Goal: Task Accomplishment & Management: Manage account settings

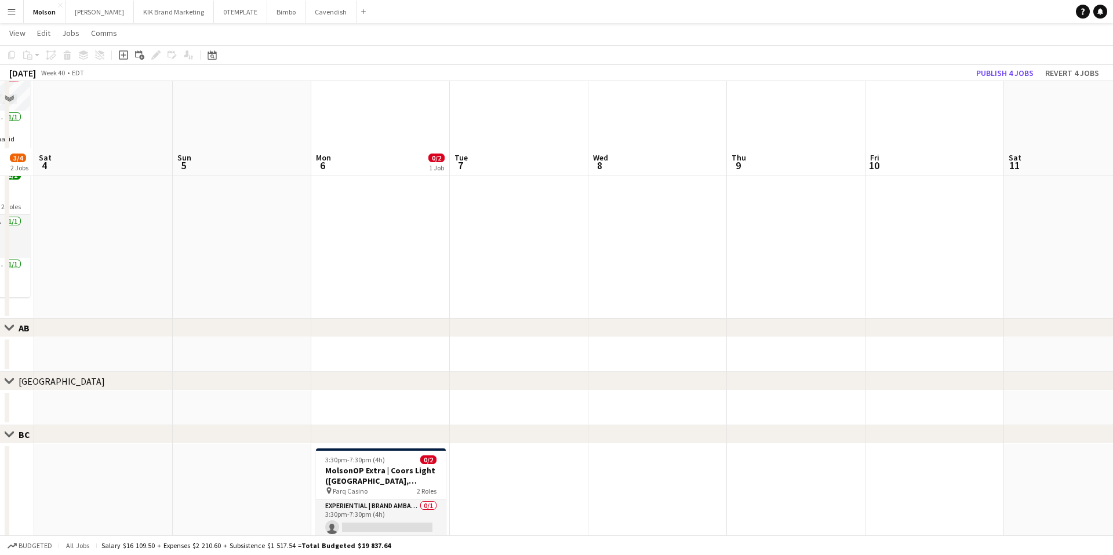
scroll to position [244, 0]
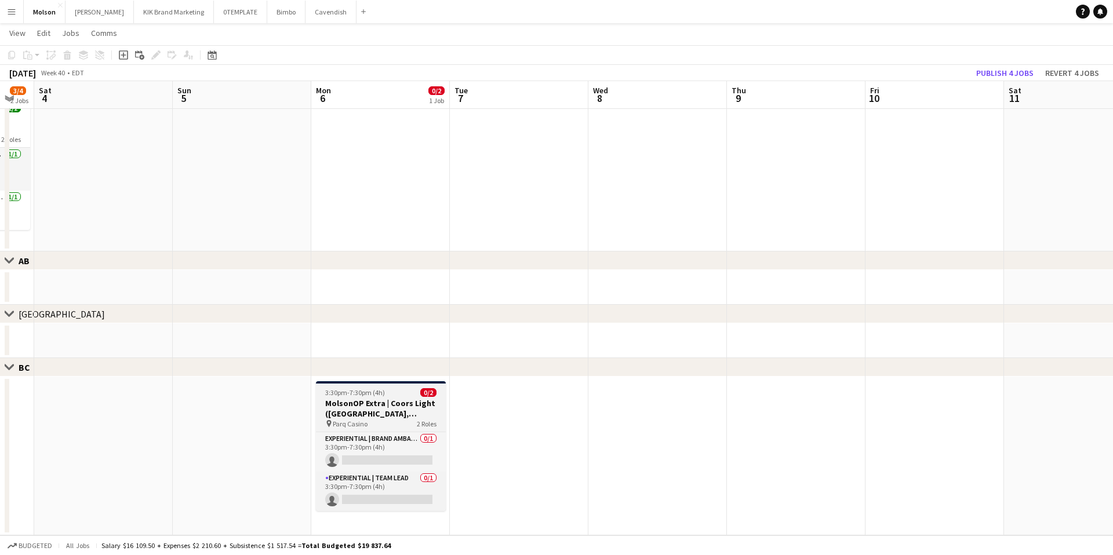
click at [368, 427] on div "pin Parq Casino 2 Roles" at bounding box center [381, 423] width 130 height 9
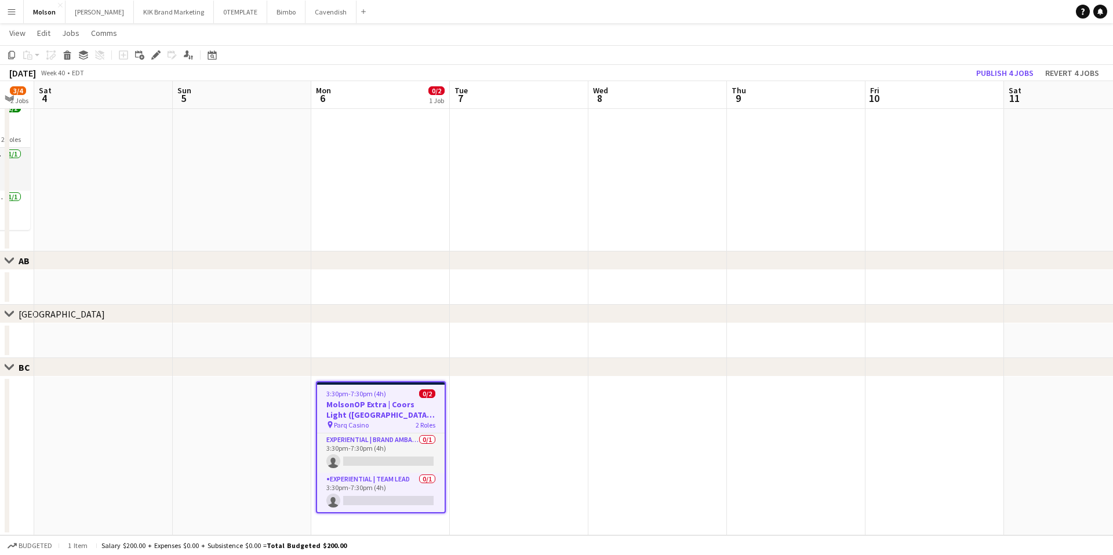
click at [368, 427] on span "Parq Casino" at bounding box center [351, 425] width 35 height 9
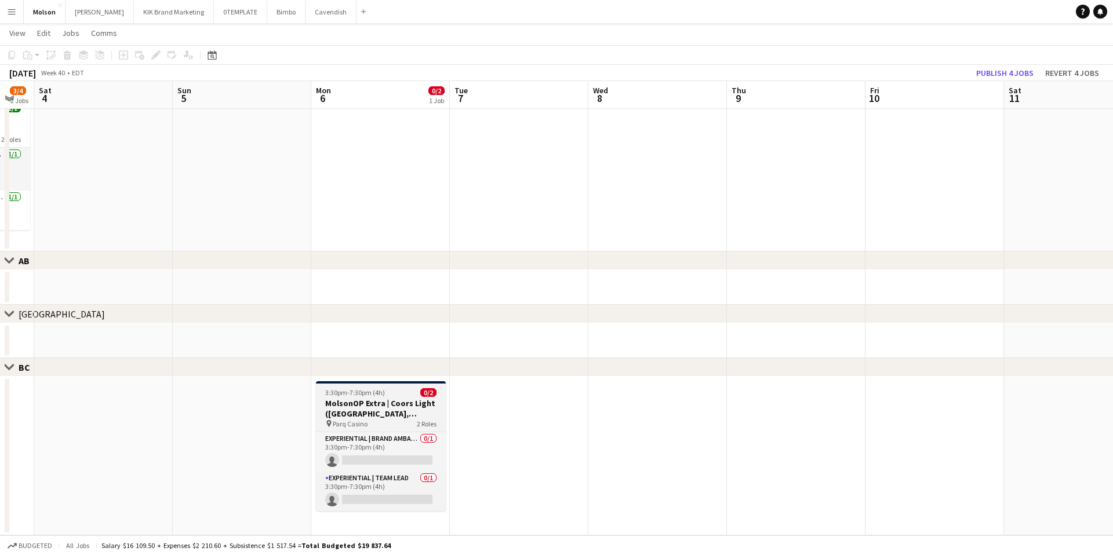
click at [392, 401] on h3 "MolsonOP Extra | Coors Light ([GEOGRAPHIC_DATA], [GEOGRAPHIC_DATA])" at bounding box center [381, 408] width 130 height 21
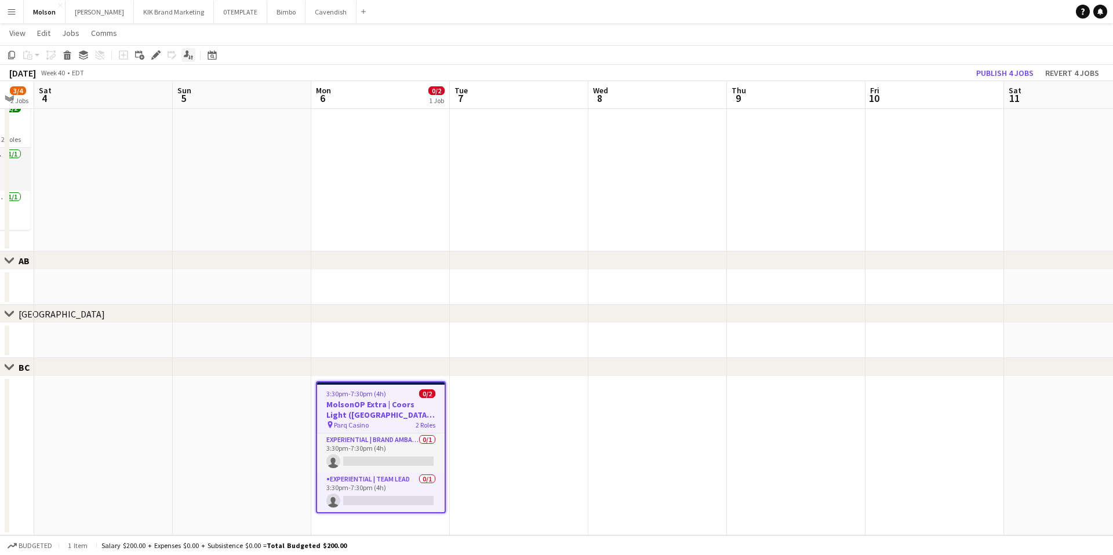
click at [191, 57] on icon "Applicants" at bounding box center [188, 54] width 9 height 9
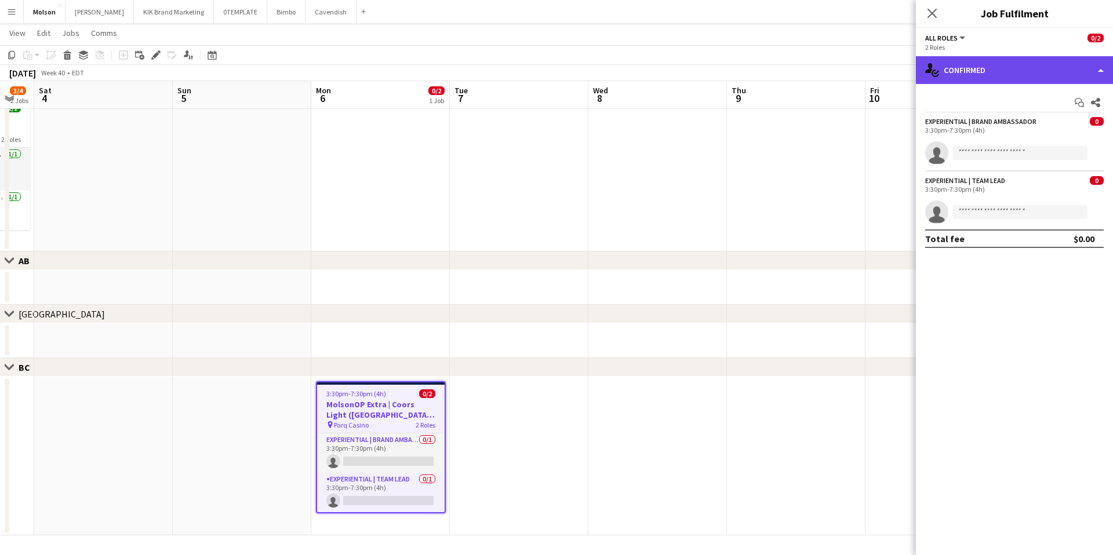
click at [1072, 63] on div "single-neutral-actions-check-2 Confirmed" at bounding box center [1014, 70] width 197 height 28
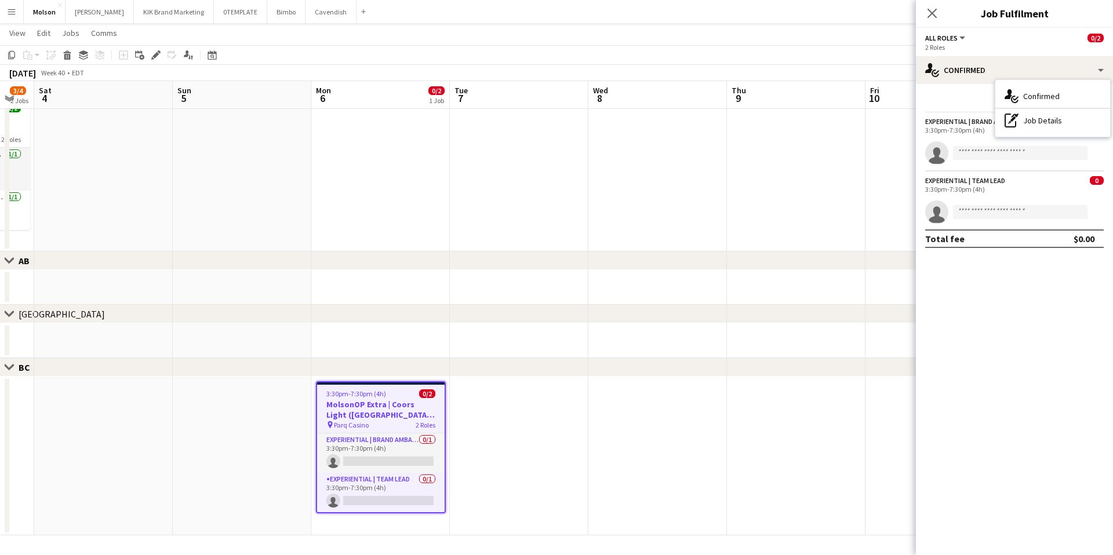
click at [1031, 304] on mat-expansion-panel "check Confirmed Start chat Share Experiential | Brand Ambassador 0 3:30pm-7:30p…" at bounding box center [1014, 319] width 197 height 471
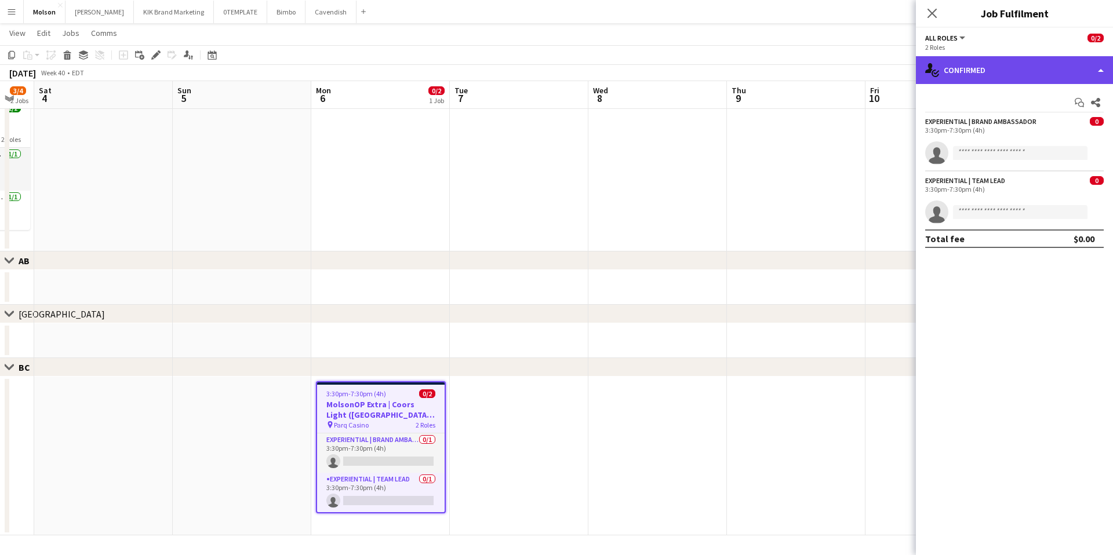
click at [1095, 72] on div "single-neutral-actions-check-2 Confirmed" at bounding box center [1014, 70] width 197 height 28
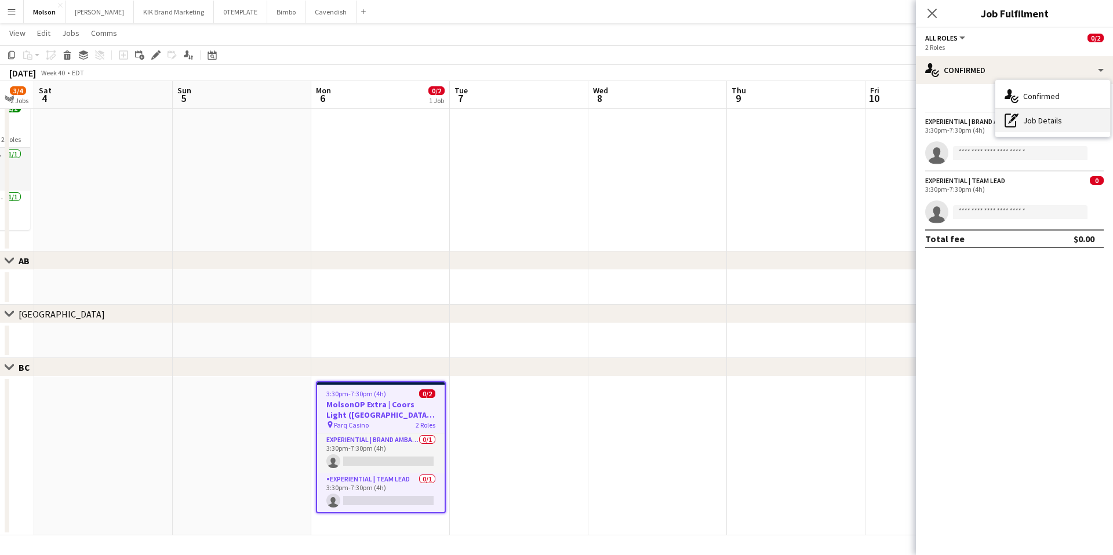
click at [1077, 128] on div "pen-write Job Details" at bounding box center [1052, 120] width 115 height 23
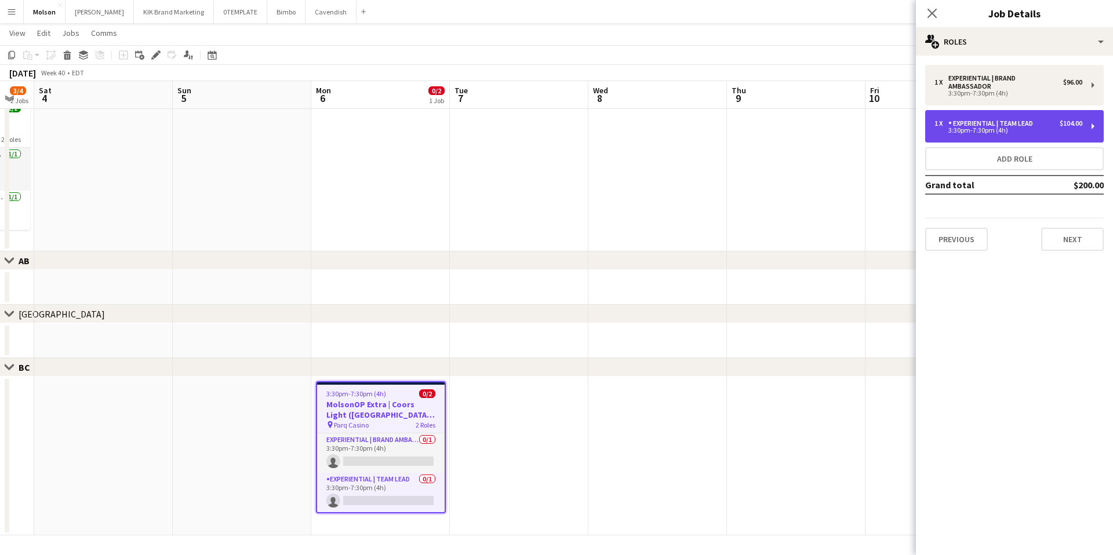
click at [1045, 128] on div "3:30pm-7:30pm (4h)" at bounding box center [1009, 131] width 148 height 6
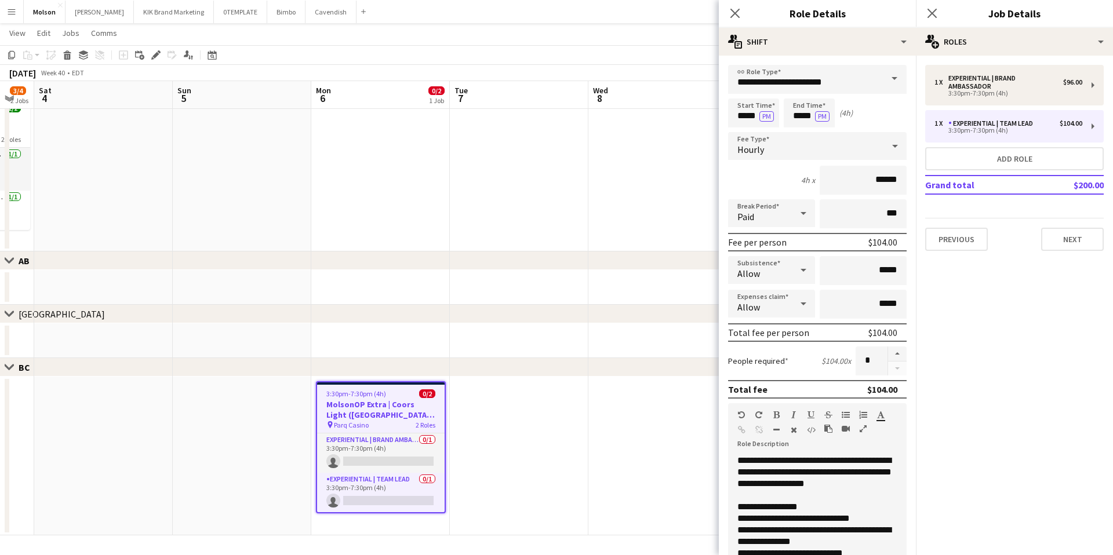
click at [1069, 349] on mat-expansion-panel "pencil3 General details 1 x Experiential | Brand Ambassador $96.00 3:30pm-7:30p…" at bounding box center [1014, 306] width 197 height 500
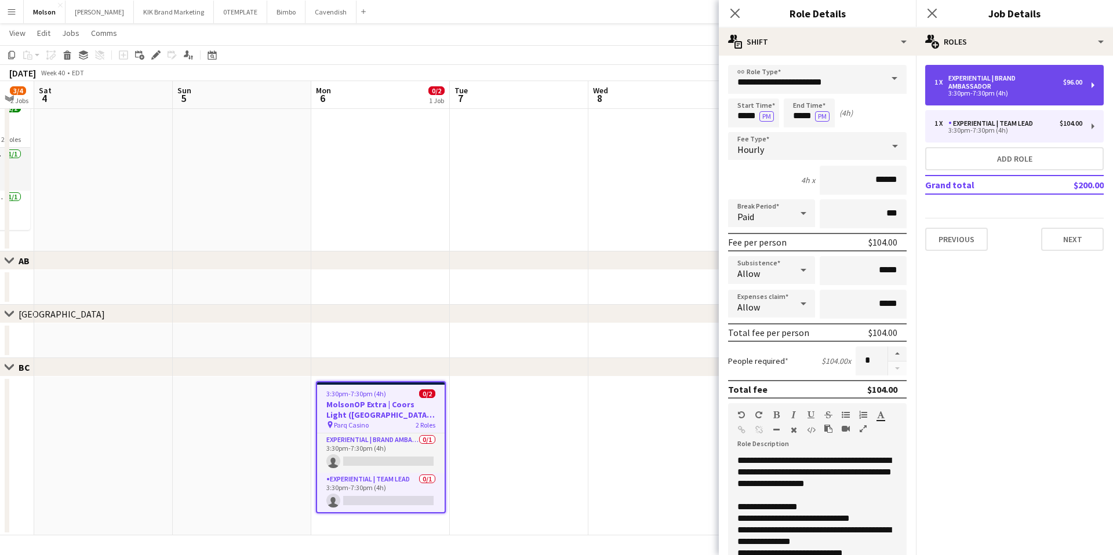
click at [1053, 82] on div "Experiential | Brand Ambassador" at bounding box center [1006, 82] width 115 height 16
type input "**********"
type input "******"
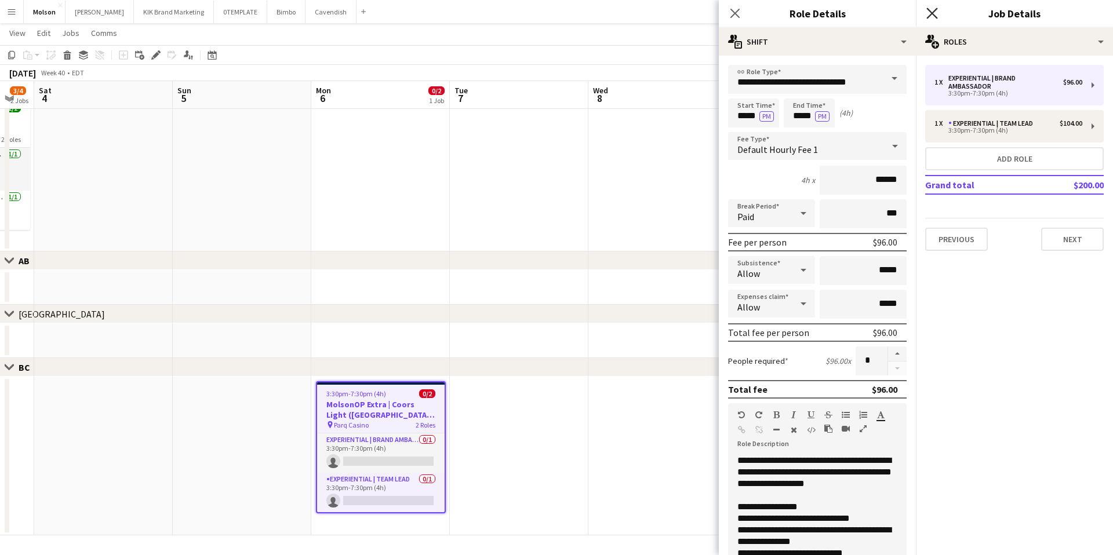
click at [936, 8] on app-icon "Close pop-in" at bounding box center [932, 13] width 17 height 17
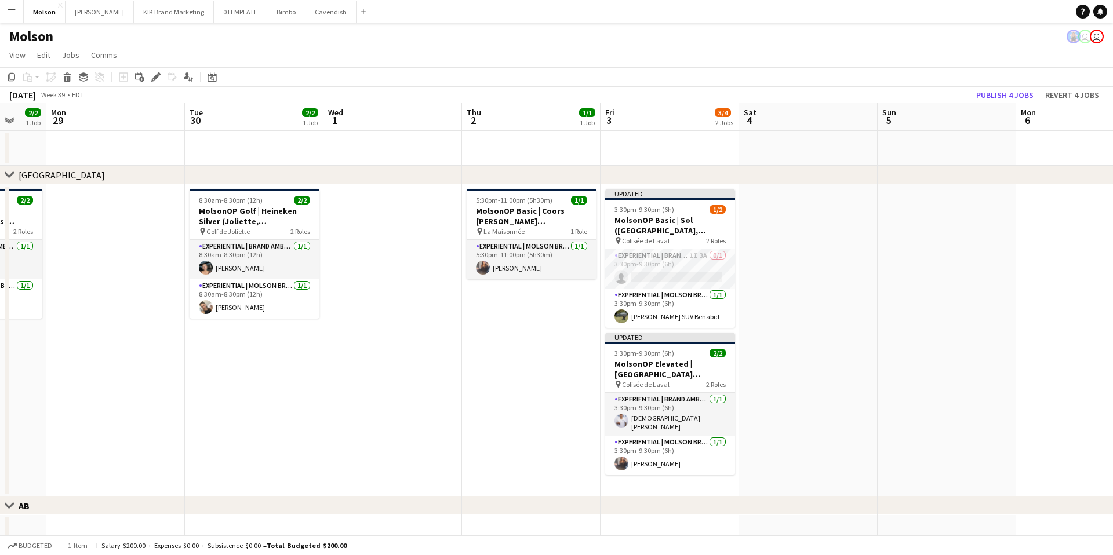
scroll to position [0, 363]
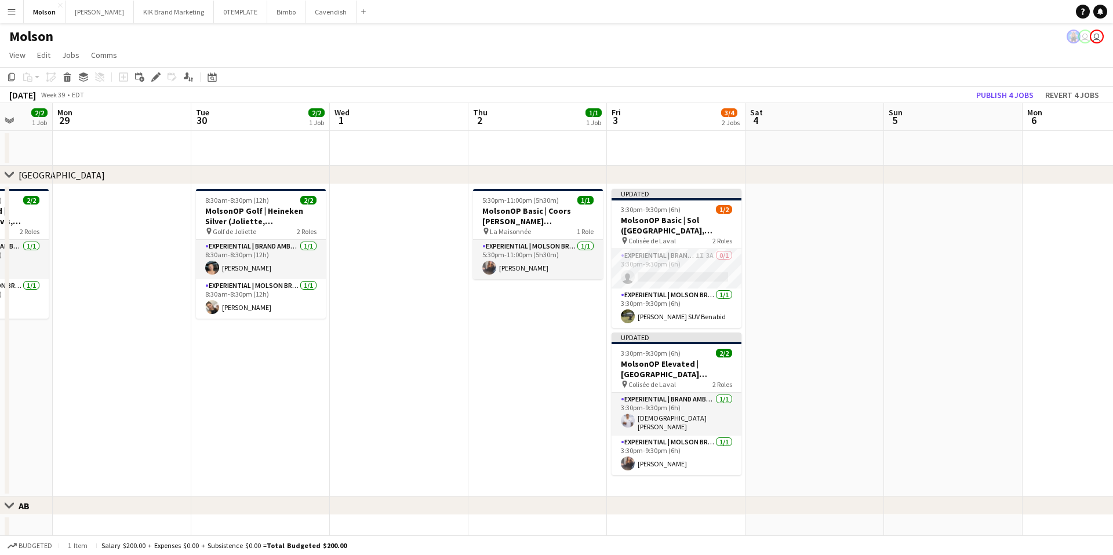
click at [391, 355] on app-date-cell at bounding box center [399, 340] width 139 height 313
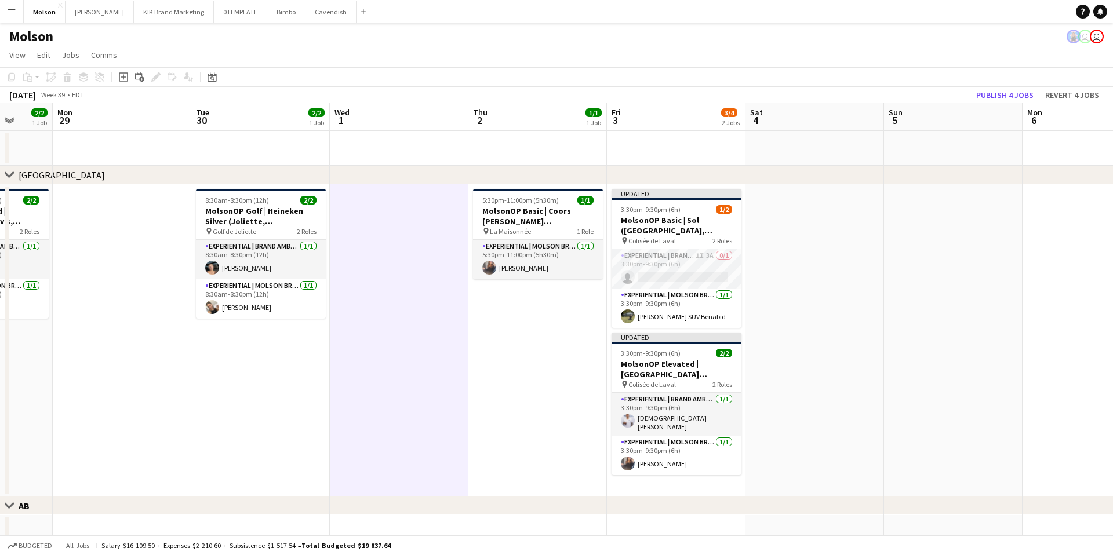
click at [491, 355] on app-date-cell "5:30pm-11:00pm (5h30m) 1/1 MolsonOP Basic | Coors [PERSON_NAME] ([GEOGRAPHIC_DA…" at bounding box center [537, 340] width 139 height 313
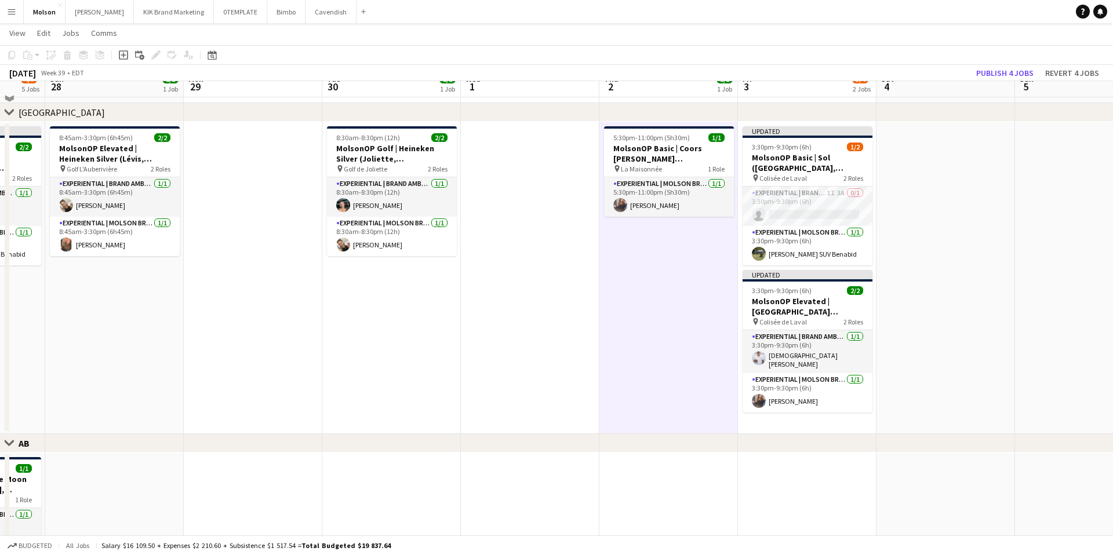
scroll to position [17, 0]
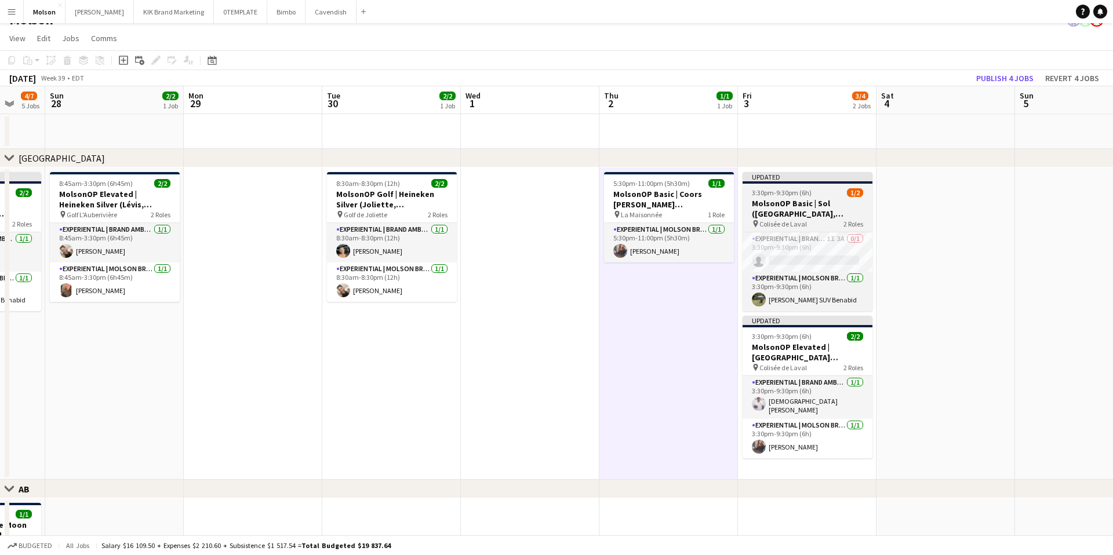
click at [791, 223] on span "Colisée de Laval" at bounding box center [784, 224] width 48 height 9
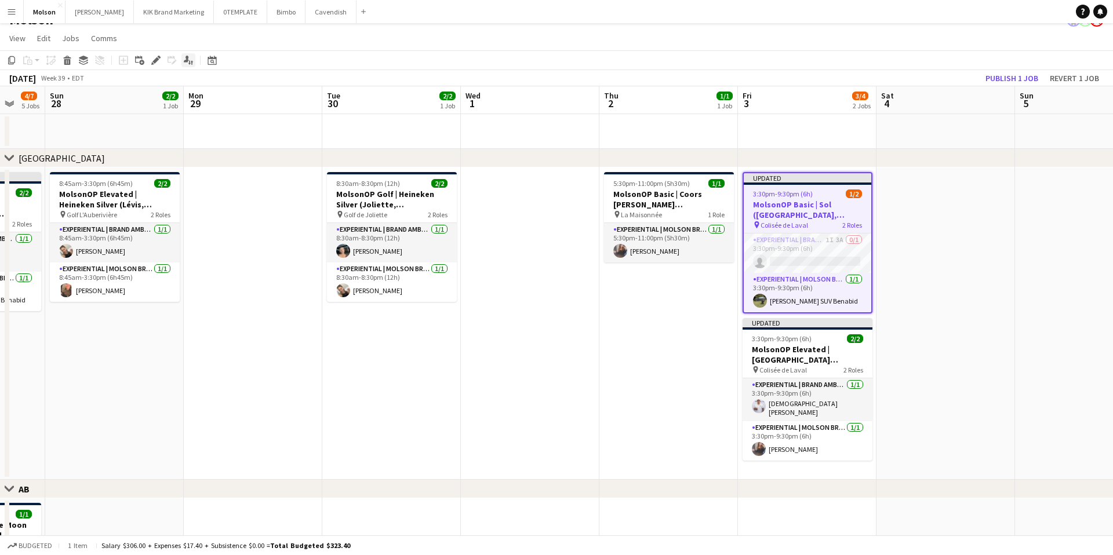
click at [191, 65] on div "Applicants" at bounding box center [188, 60] width 14 height 14
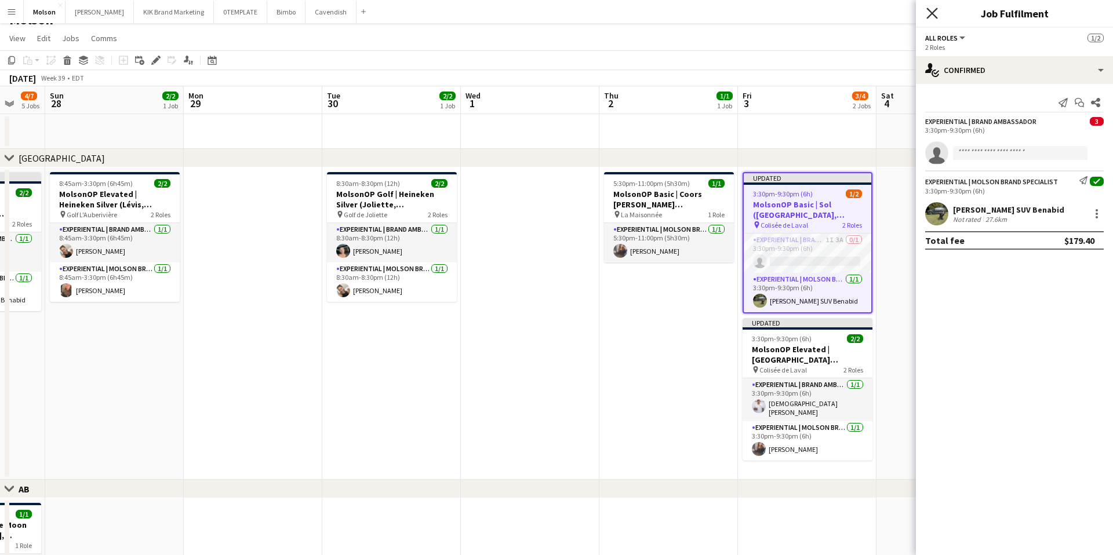
click at [926, 10] on icon "Close pop-in" at bounding box center [931, 13] width 11 height 11
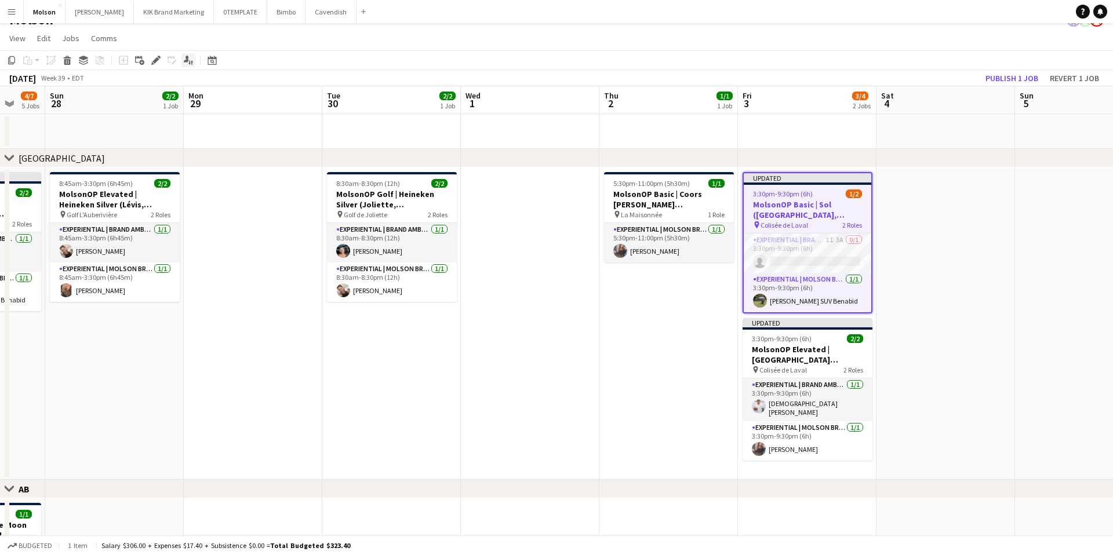
click at [191, 60] on icon "Applicants" at bounding box center [188, 60] width 9 height 9
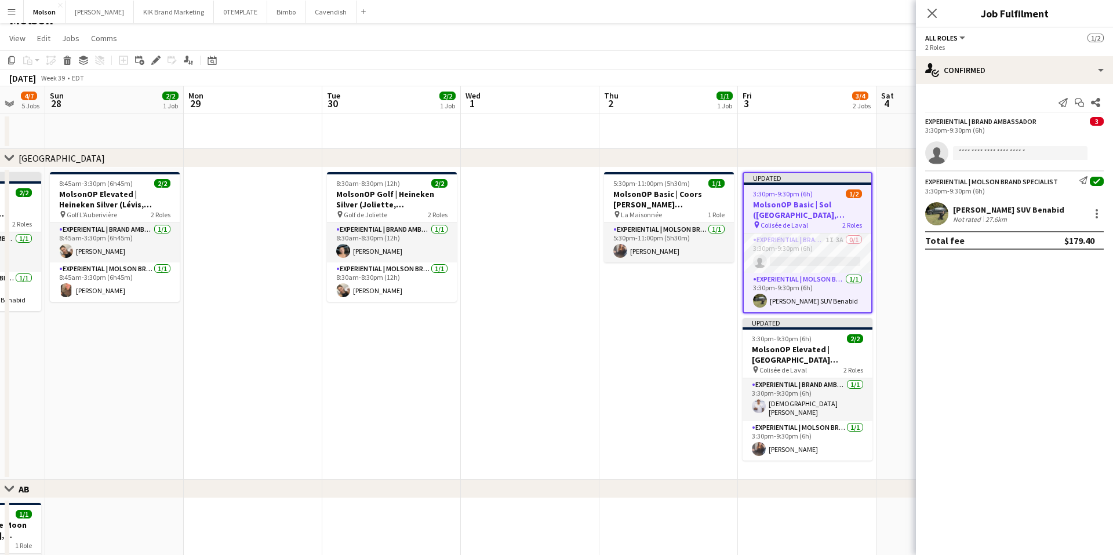
click at [1099, 123] on span "3" at bounding box center [1097, 121] width 14 height 9
click at [1055, 133] on div "3:30pm-9:30pm (6h)" at bounding box center [1014, 130] width 179 height 9
click at [986, 132] on div "3:30pm-9:30pm (6h)" at bounding box center [1014, 130] width 179 height 9
click at [964, 154] on input at bounding box center [1020, 153] width 135 height 14
click at [1015, 134] on div "3:30pm-9:30pm (6h)" at bounding box center [1014, 130] width 179 height 9
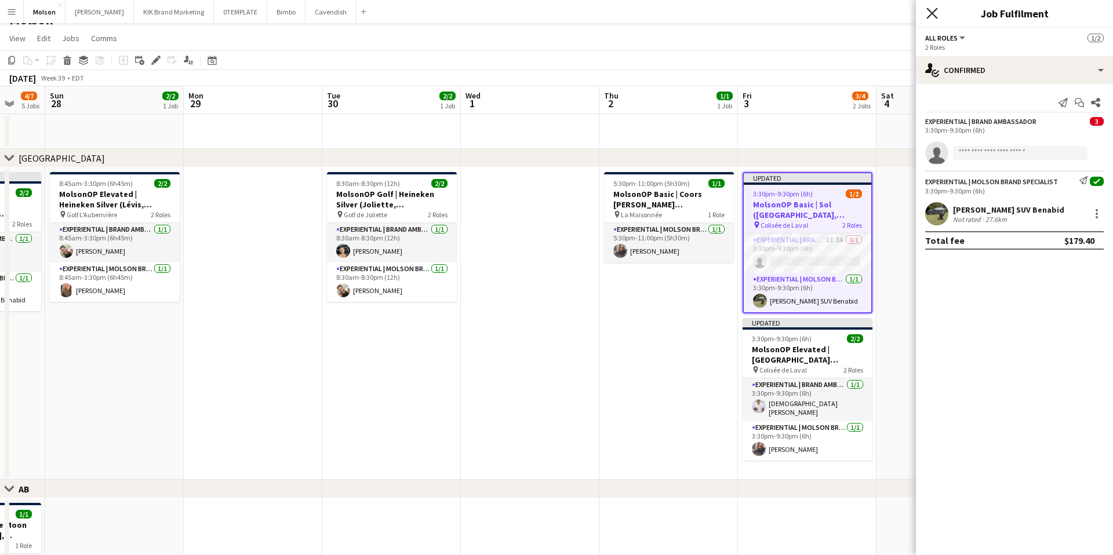
click at [931, 10] on icon "Close pop-in" at bounding box center [931, 13] width 11 height 11
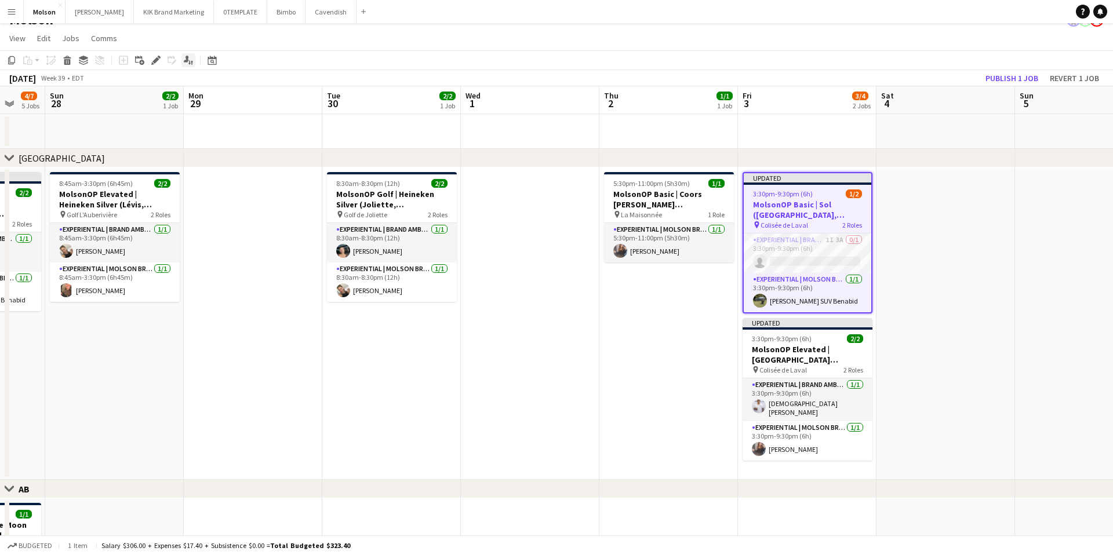
click at [182, 63] on div "Applicants" at bounding box center [188, 60] width 14 height 14
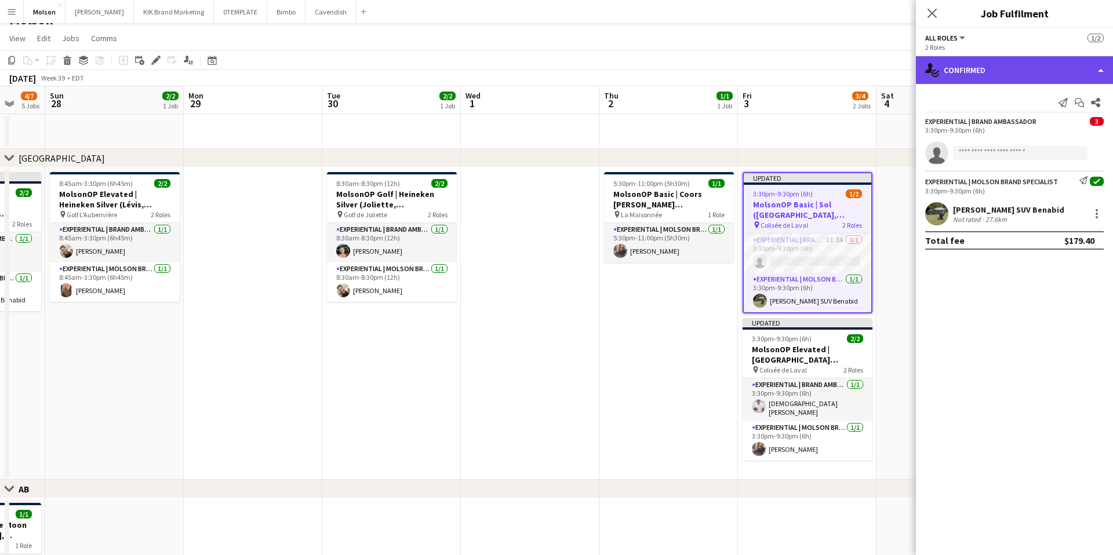
click at [997, 79] on div "single-neutral-actions-check-2 Confirmed" at bounding box center [1014, 70] width 197 height 28
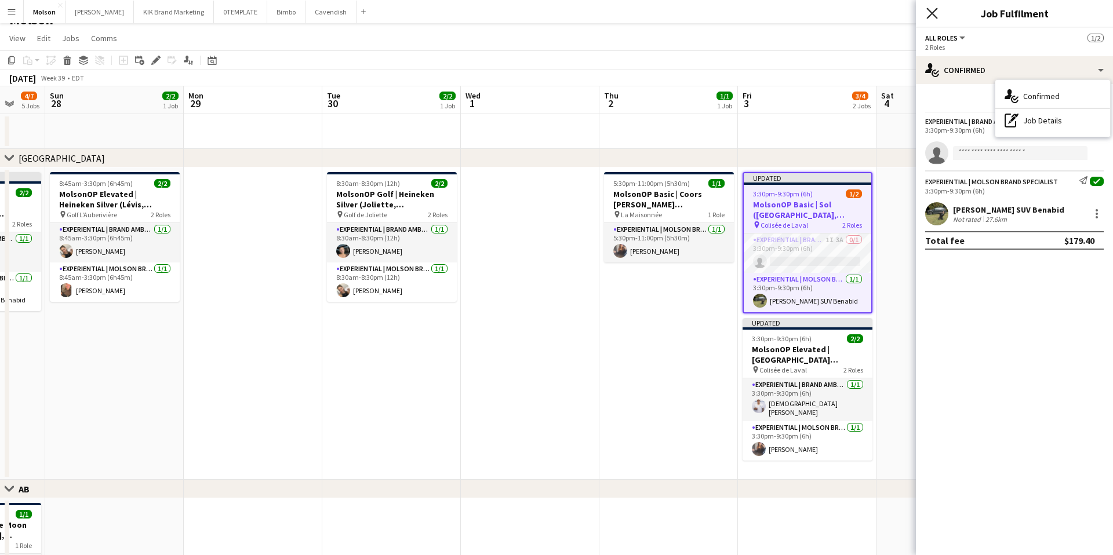
click at [937, 16] on icon "Close pop-in" at bounding box center [931, 13] width 11 height 11
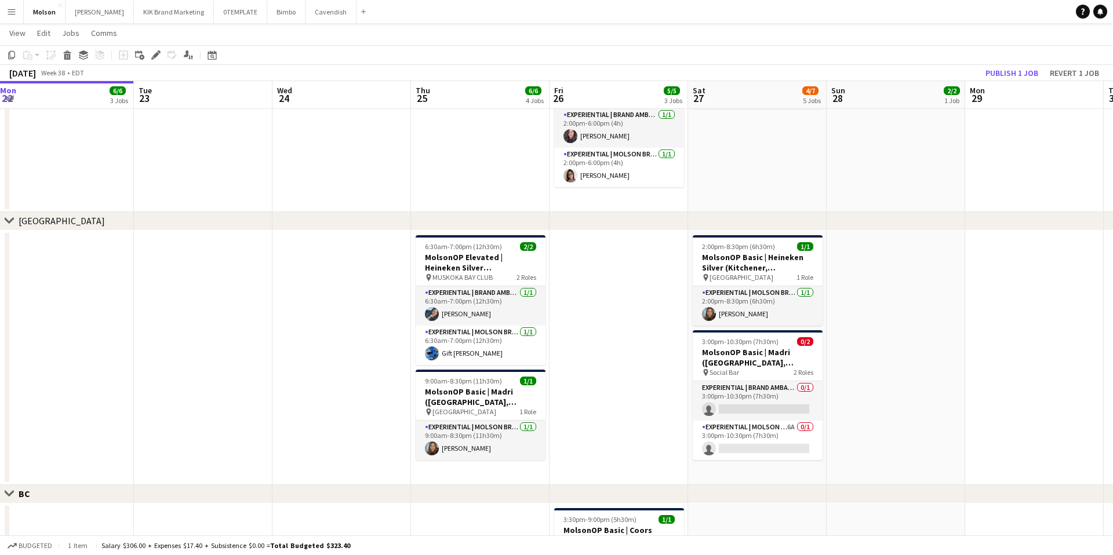
scroll to position [0, 429]
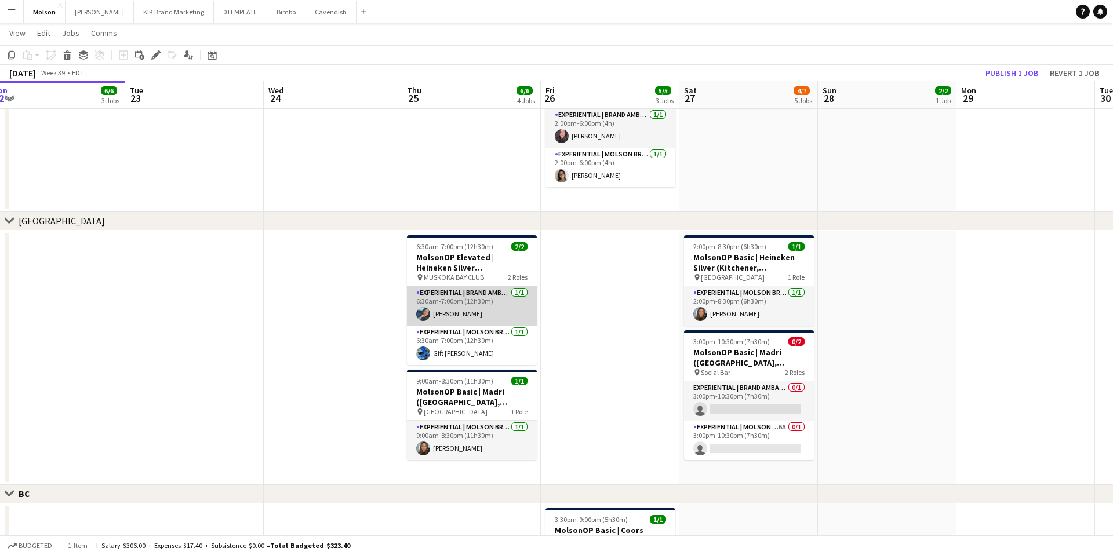
click at [473, 311] on app-card-role "Experiential | Brand Ambassador [DATE] 6:30am-7:00pm (12h30m) [PERSON_NAME]" at bounding box center [472, 305] width 130 height 39
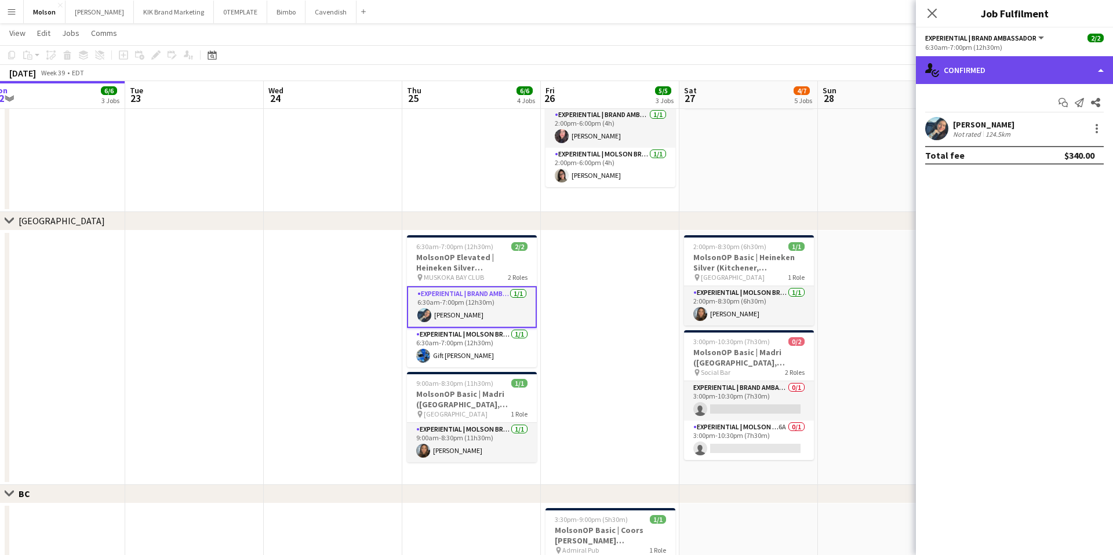
click at [1098, 67] on div "single-neutral-actions-check-2 Confirmed" at bounding box center [1014, 70] width 197 height 28
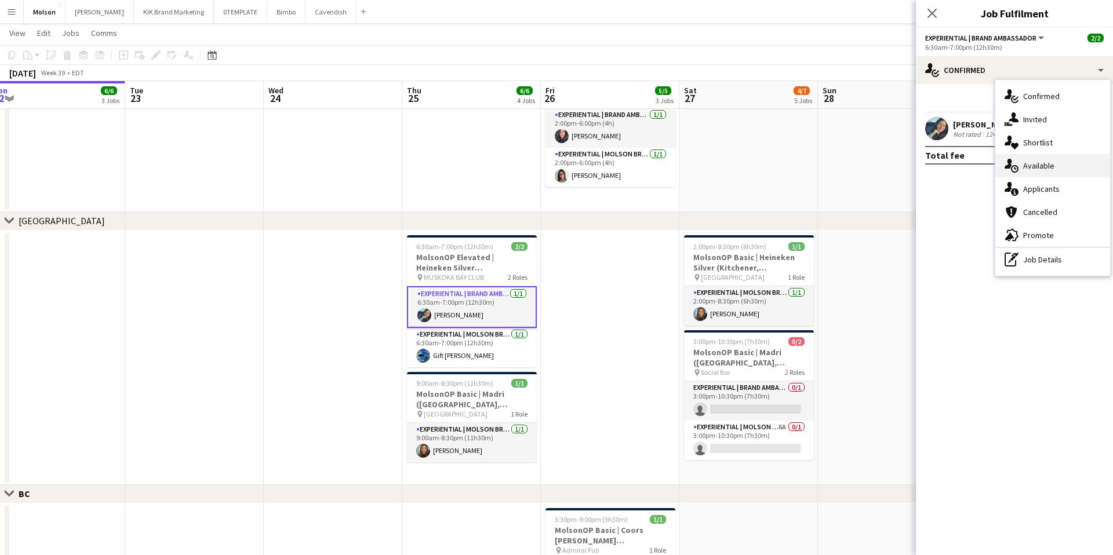
click at [1055, 163] on div "single-neutral-actions-upload Available" at bounding box center [1052, 165] width 115 height 23
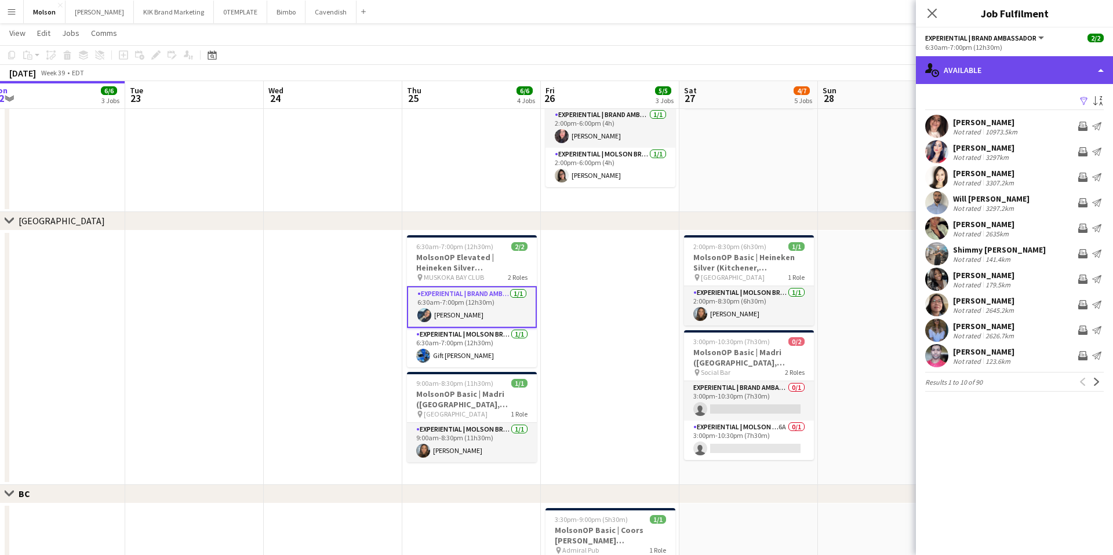
click at [1099, 79] on div "single-neutral-actions-upload Available" at bounding box center [1014, 70] width 197 height 28
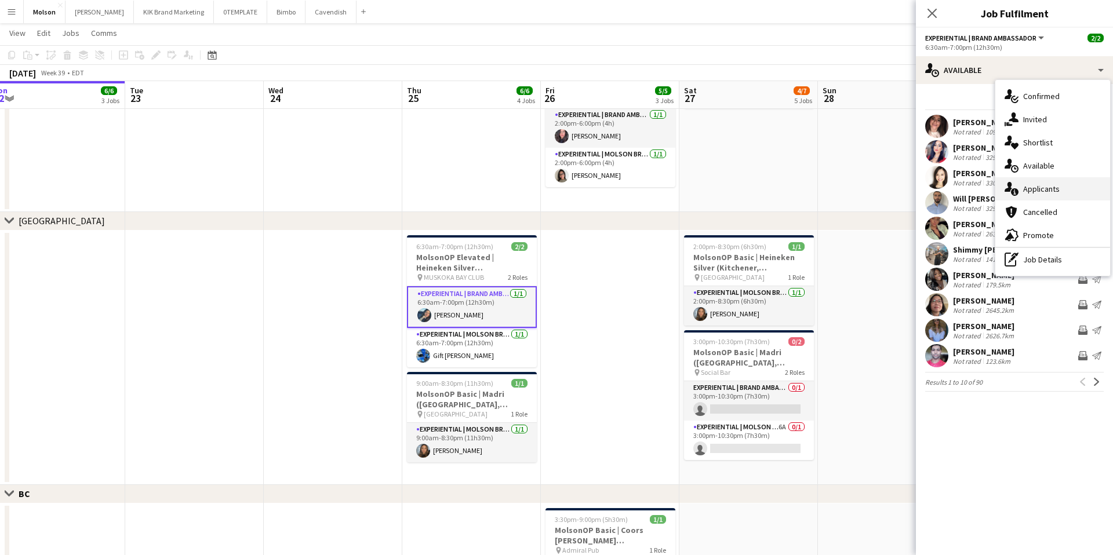
click at [1062, 184] on div "single-neutral-actions-information Applicants" at bounding box center [1052, 188] width 115 height 23
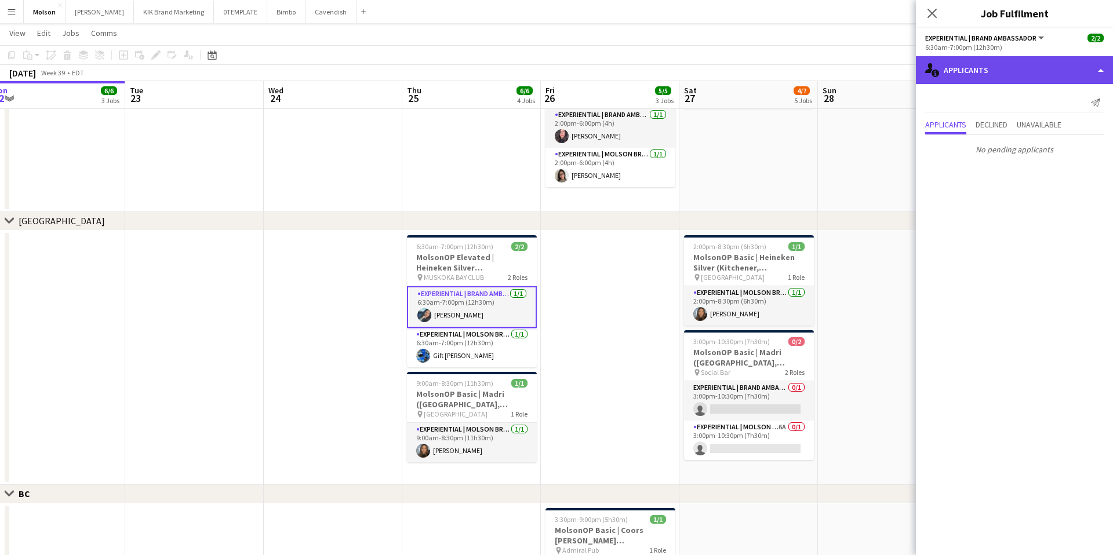
click at [1098, 70] on div "single-neutral-actions-information Applicants" at bounding box center [1014, 70] width 197 height 28
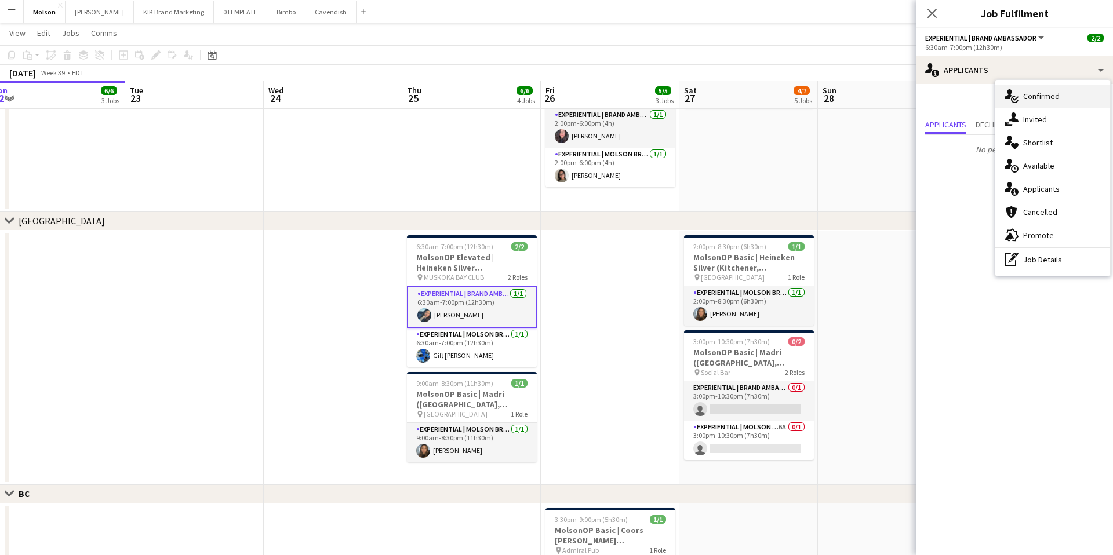
click at [1076, 90] on div "single-neutral-actions-check-2 Confirmed" at bounding box center [1052, 96] width 115 height 23
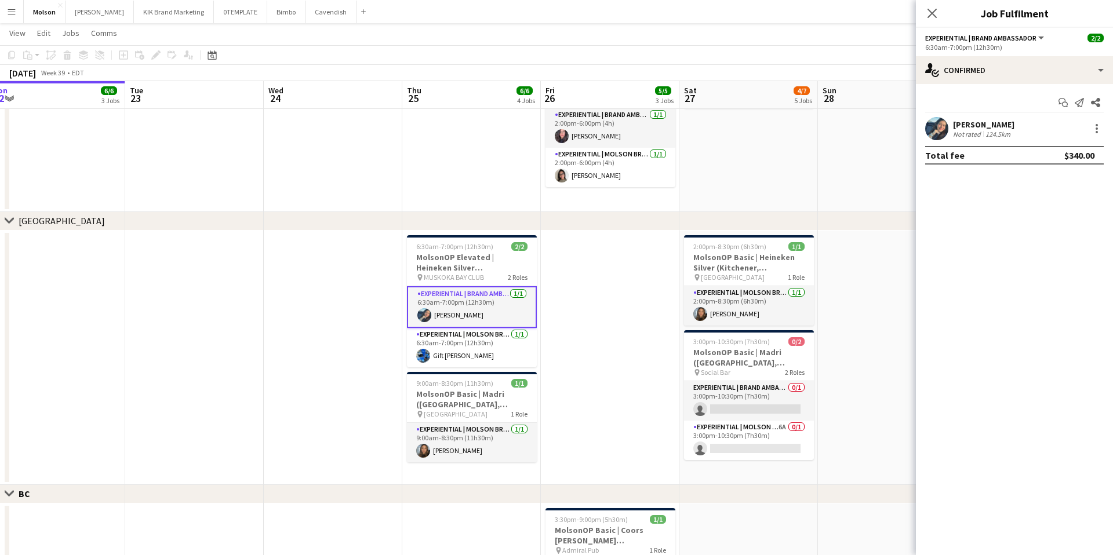
click at [924, 16] on div "Close pop-in" at bounding box center [932, 13] width 32 height 27
click at [930, 15] on icon at bounding box center [931, 13] width 11 height 11
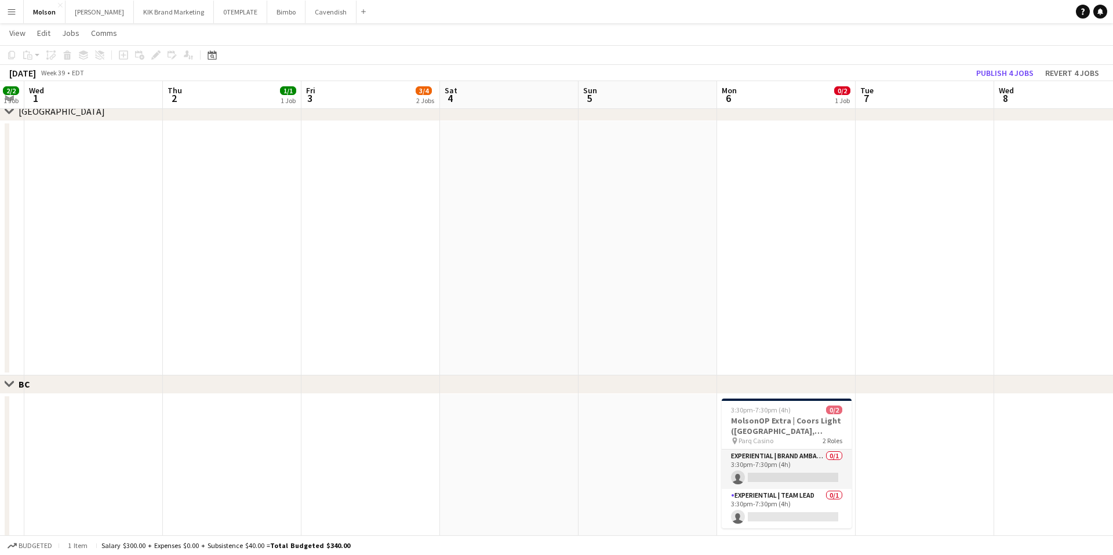
scroll to position [0, 321]
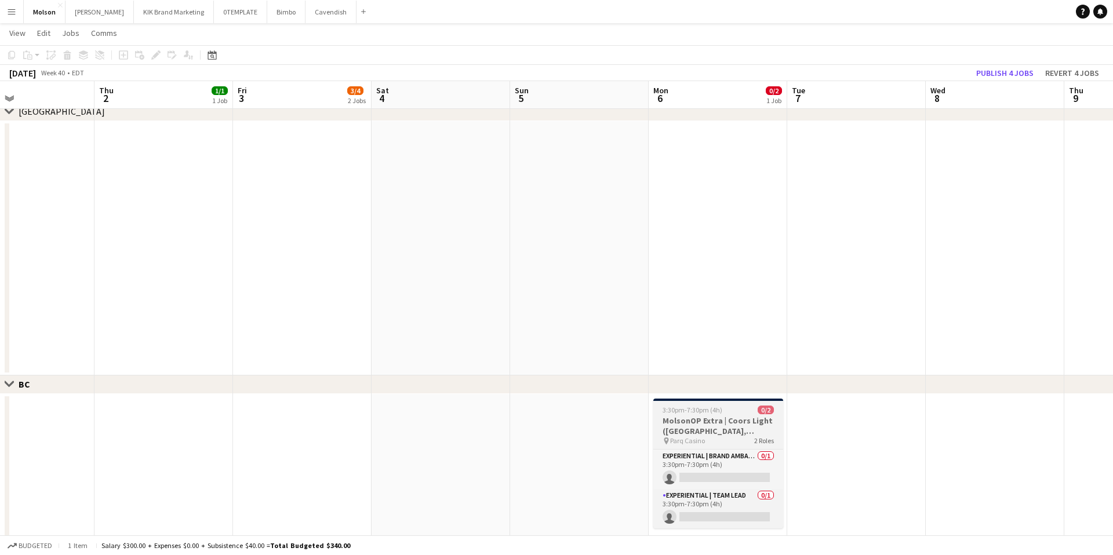
click at [750, 434] on h3 "MolsonOP Extra | Coors Light ([GEOGRAPHIC_DATA], [GEOGRAPHIC_DATA])" at bounding box center [718, 426] width 130 height 21
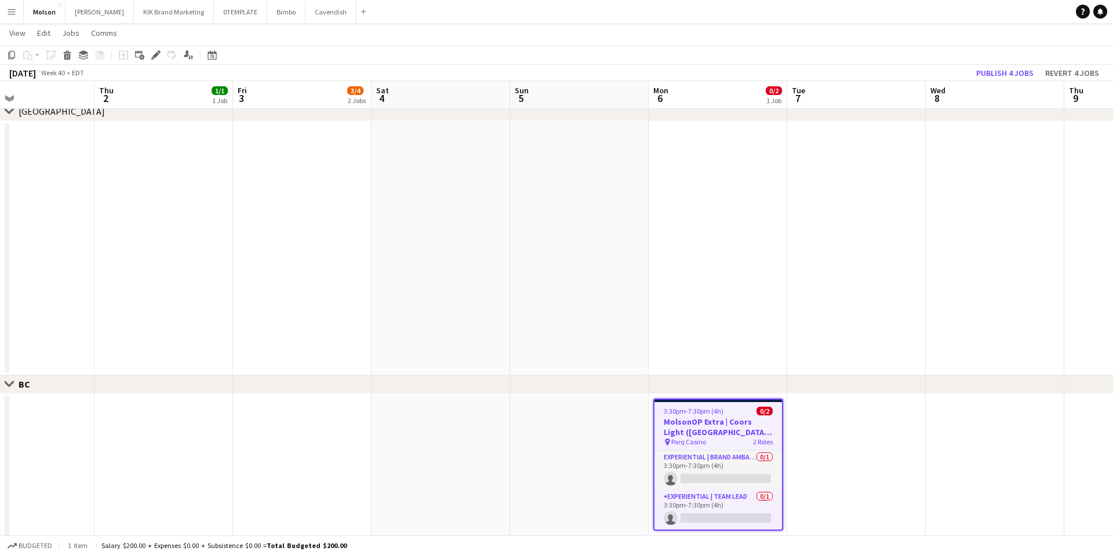
click at [187, 45] on app-page-menu "View Day view expanded Day view collapsed Month view Date picker Jump to [DATE]…" at bounding box center [556, 34] width 1113 height 22
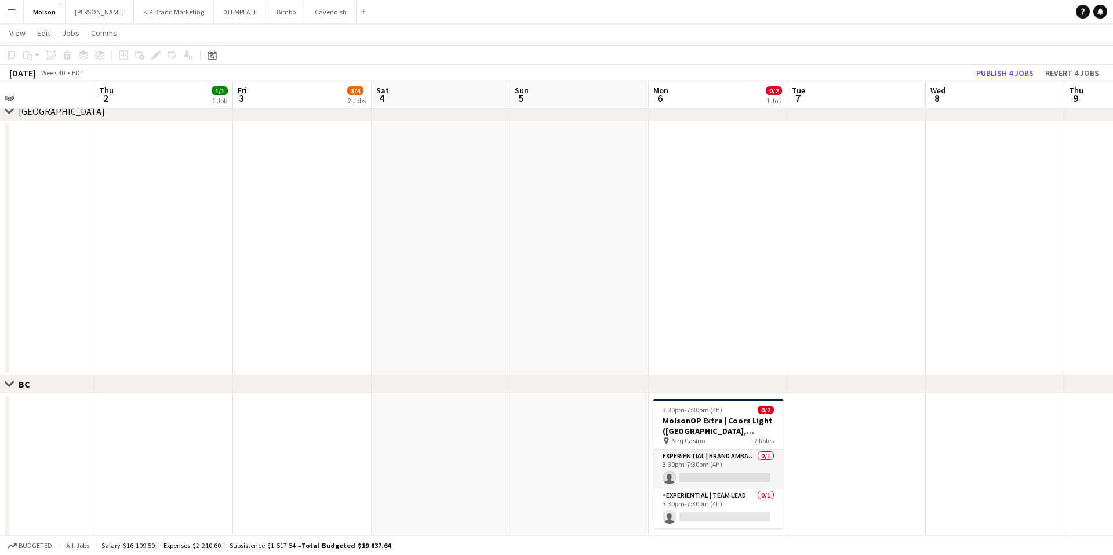
click at [187, 52] on div "Add job Add linked Job Edit Edit linked Job Applicants" at bounding box center [151, 55] width 89 height 14
click at [692, 413] on span "3:30pm-7:30pm (4h)" at bounding box center [693, 410] width 60 height 9
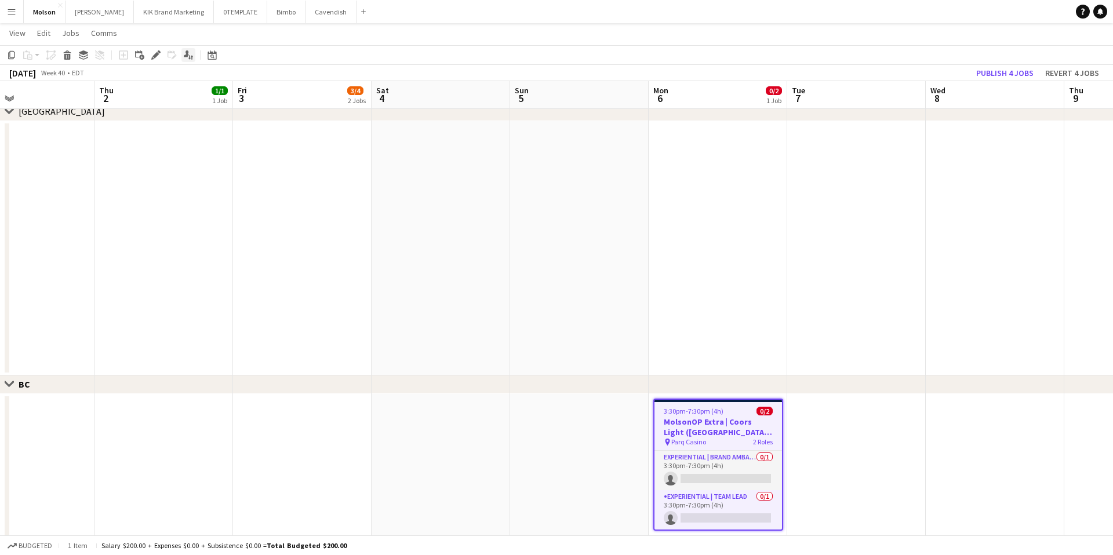
click at [187, 60] on div "Applicants" at bounding box center [188, 55] width 14 height 14
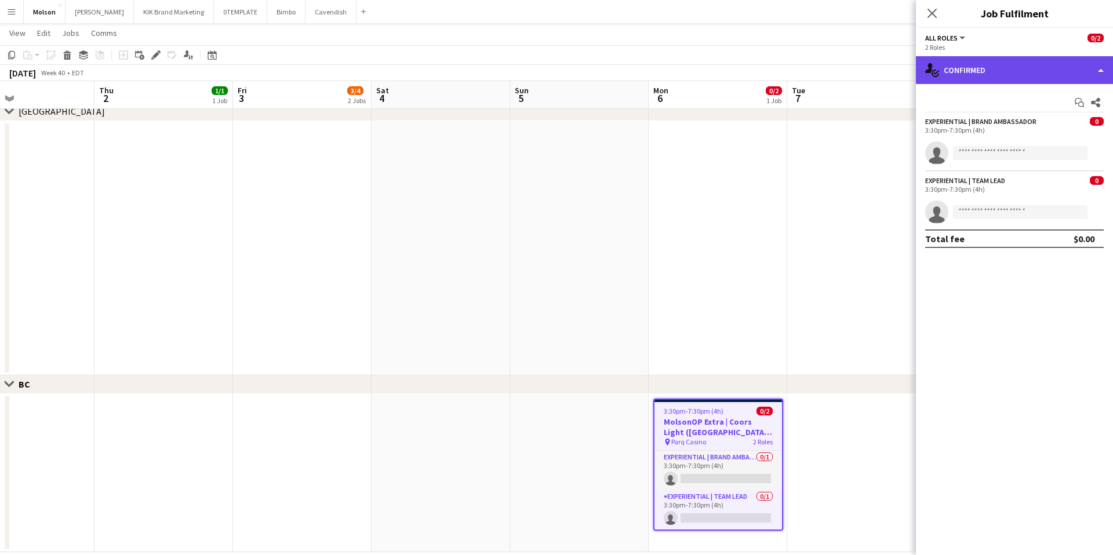
click at [1109, 71] on div "single-neutral-actions-check-2 Confirmed" at bounding box center [1014, 70] width 197 height 28
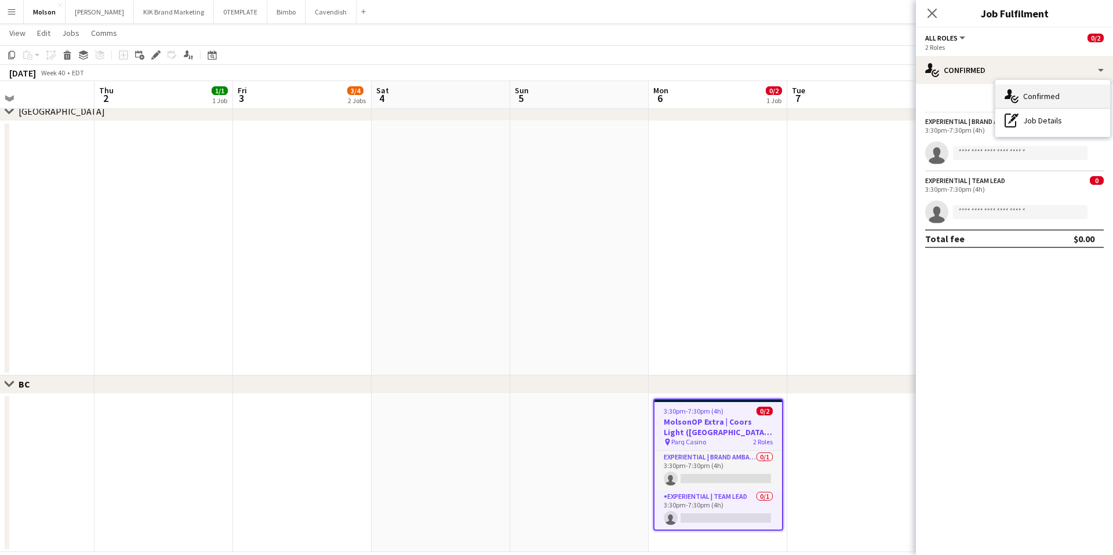
click at [1076, 95] on div "single-neutral-actions-check-2 Confirmed" at bounding box center [1052, 96] width 115 height 23
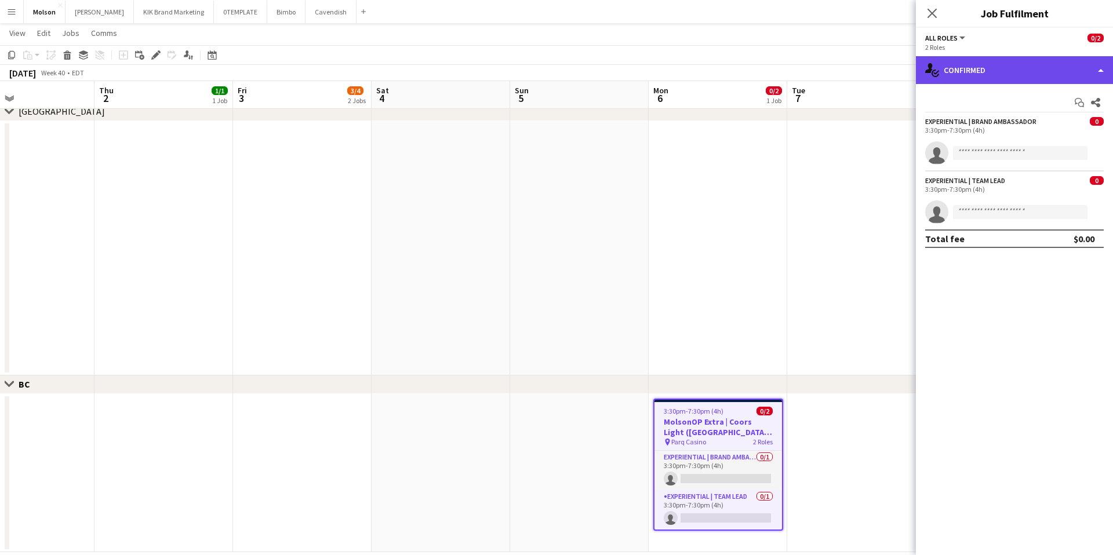
click at [1094, 69] on div "single-neutral-actions-check-2 Confirmed" at bounding box center [1014, 70] width 197 height 28
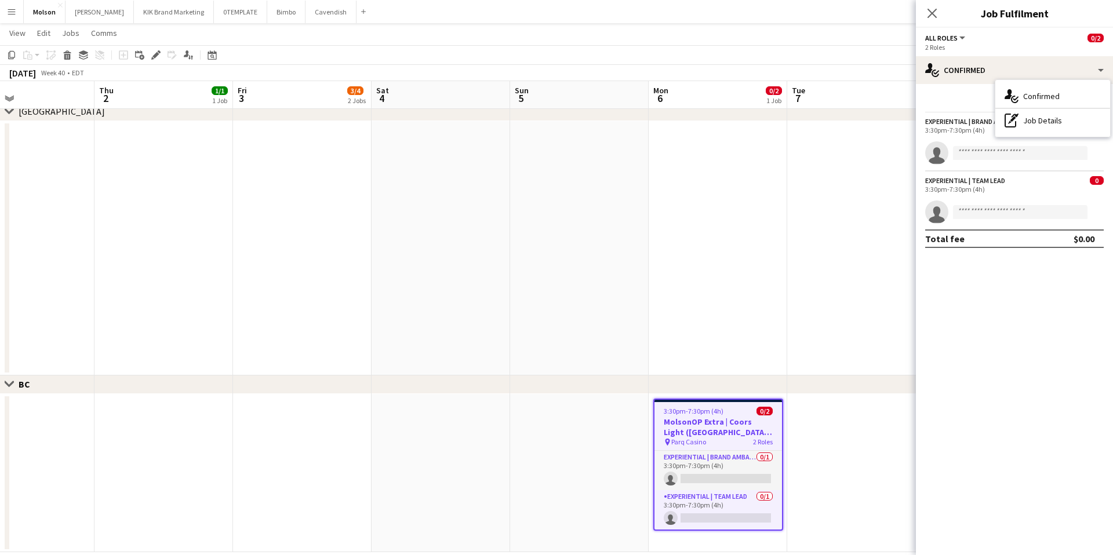
click at [962, 38] on button "All roles" at bounding box center [946, 38] width 42 height 9
click at [973, 72] on li "Experiential | Brand Ambassador" at bounding box center [991, 77] width 112 height 10
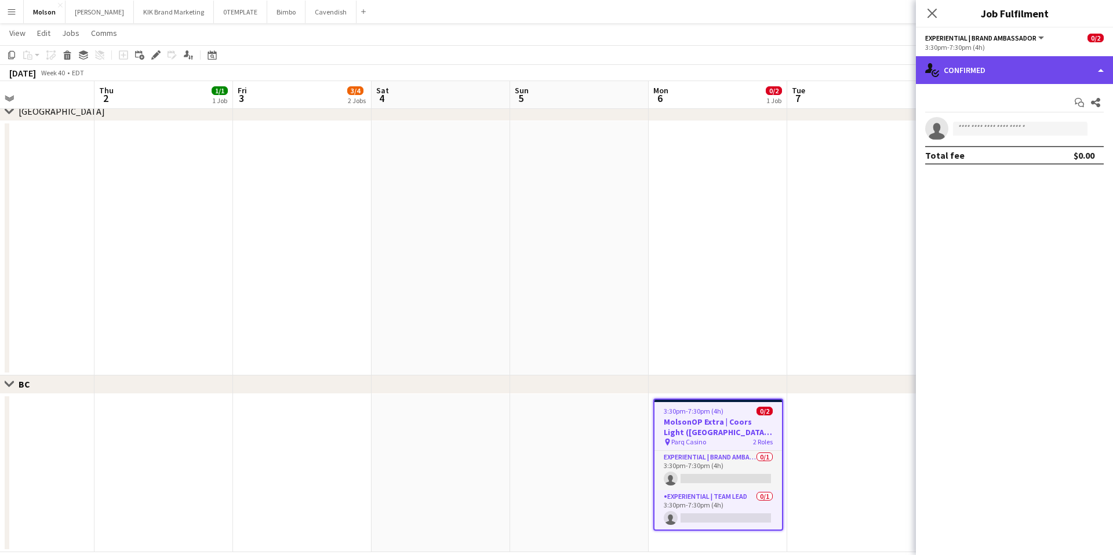
click at [1096, 61] on div "single-neutral-actions-check-2 Confirmed" at bounding box center [1014, 70] width 197 height 28
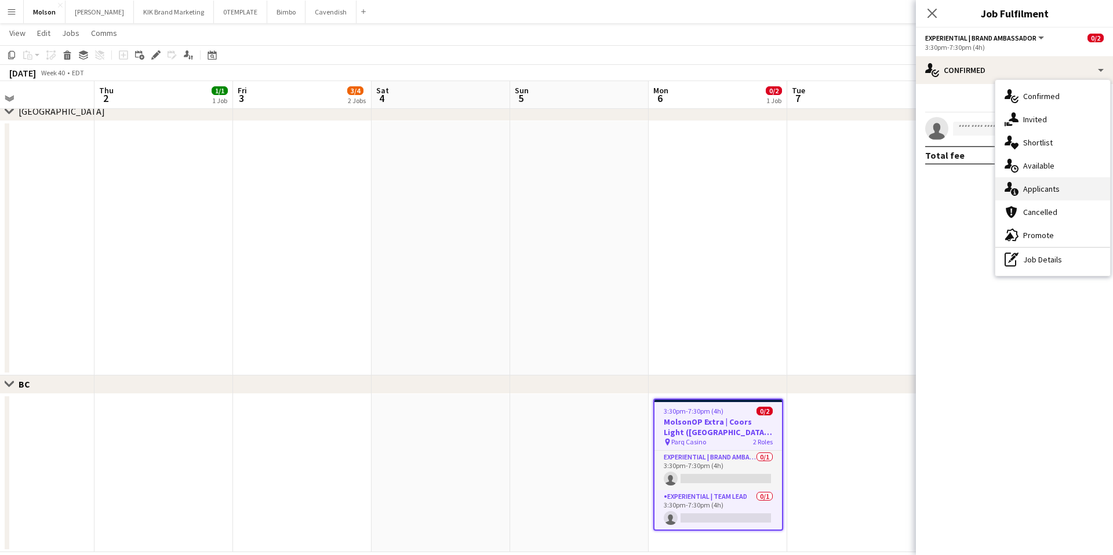
click at [1076, 188] on div "single-neutral-actions-information Applicants" at bounding box center [1052, 188] width 115 height 23
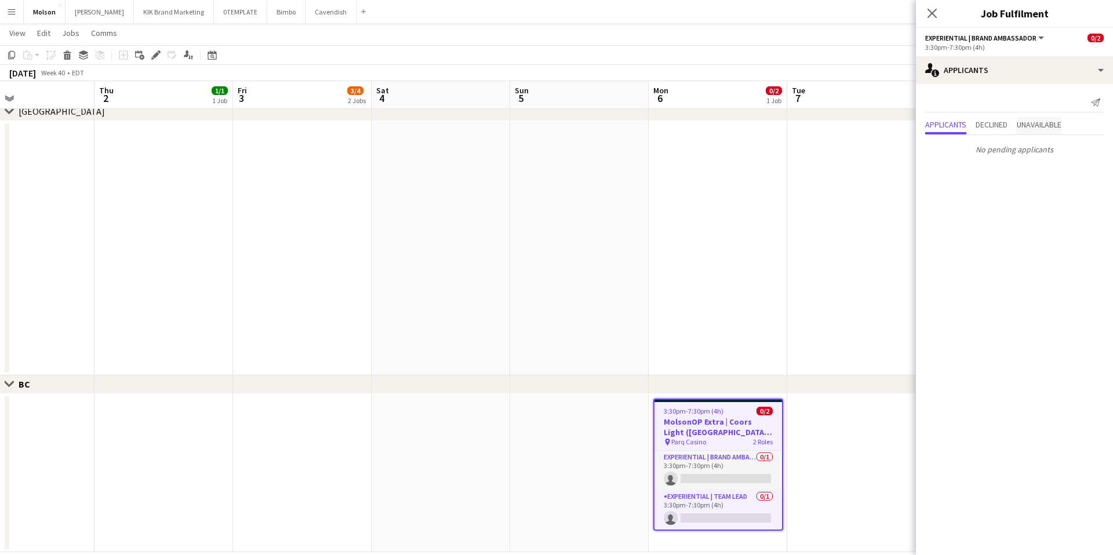
click at [1044, 133] on span "Unavailable" at bounding box center [1039, 125] width 45 height 17
click at [994, 105] on span "Declined" at bounding box center [992, 101] width 32 height 8
click at [929, 114] on div "No declined applicants" at bounding box center [1014, 123] width 197 height 24
click at [933, 107] on span "Applicants" at bounding box center [945, 101] width 41 height 17
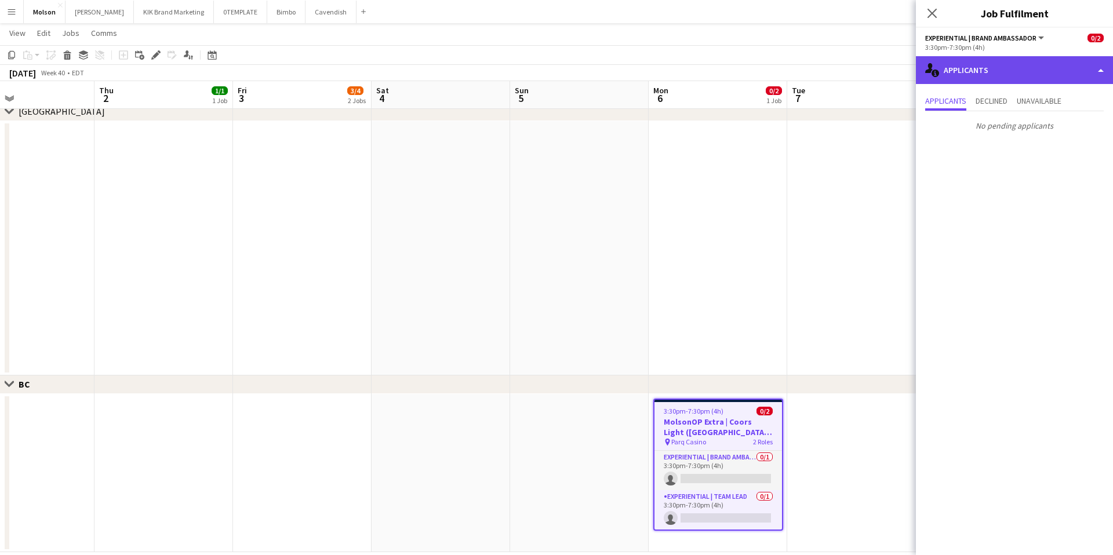
click at [1092, 62] on div "single-neutral-actions-information Applicants" at bounding box center [1014, 70] width 197 height 28
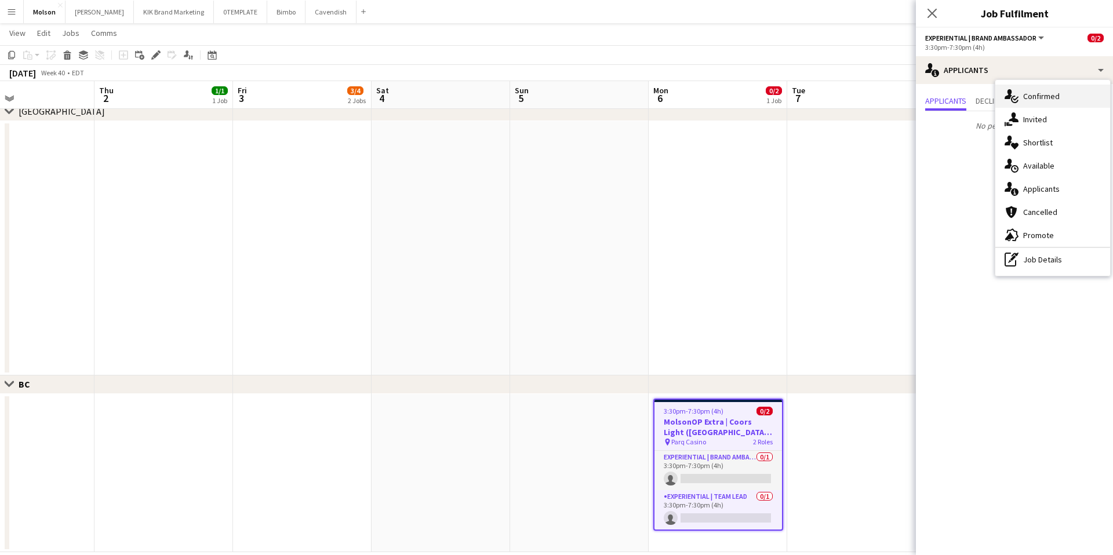
click at [1060, 85] on div "single-neutral-actions-check-2 Confirmed" at bounding box center [1052, 96] width 115 height 23
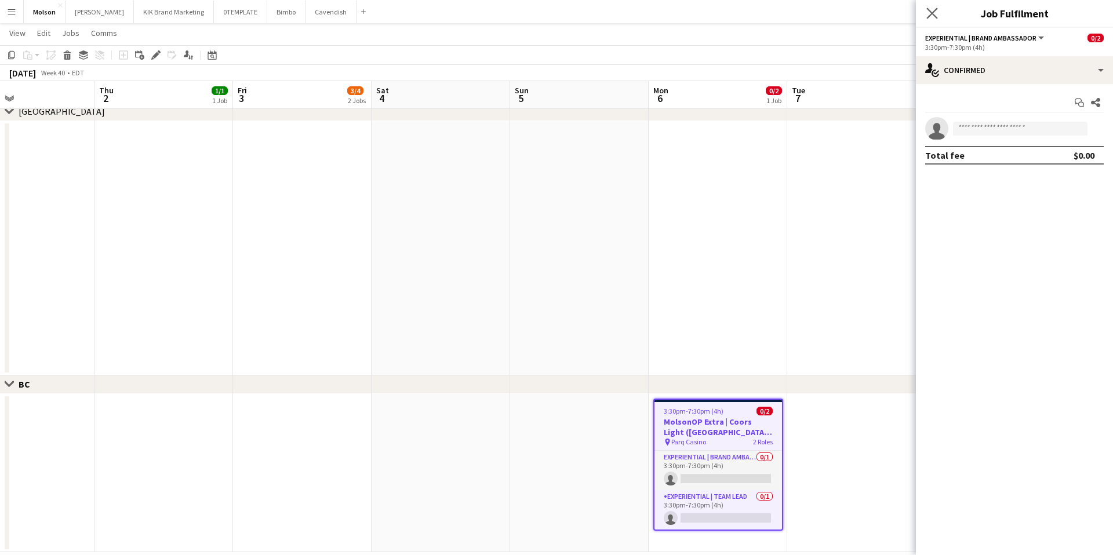
click at [939, 13] on app-icon "Close pop-in" at bounding box center [932, 13] width 17 height 17
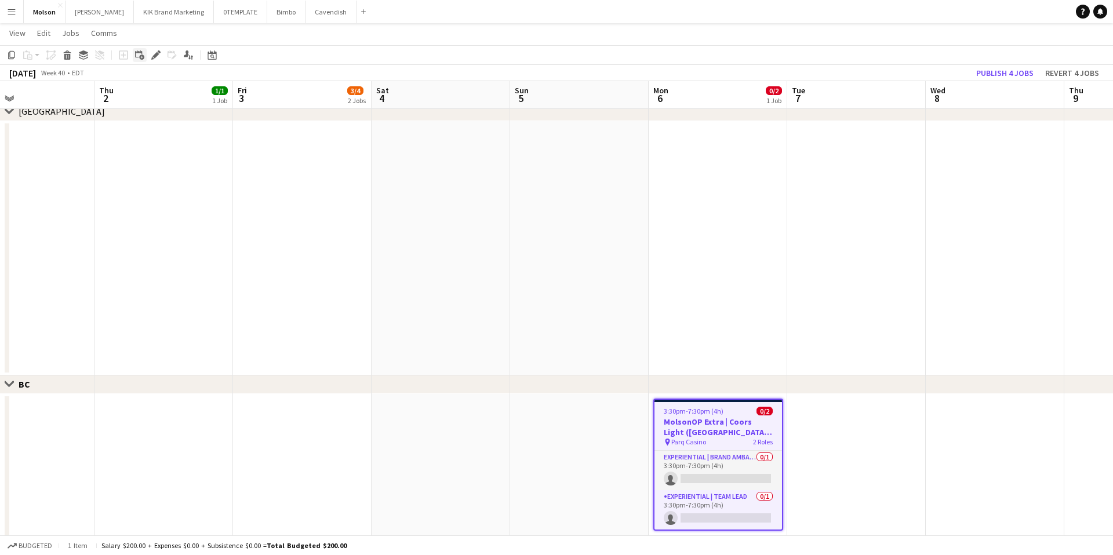
click at [141, 52] on icon at bounding box center [138, 53] width 7 height 7
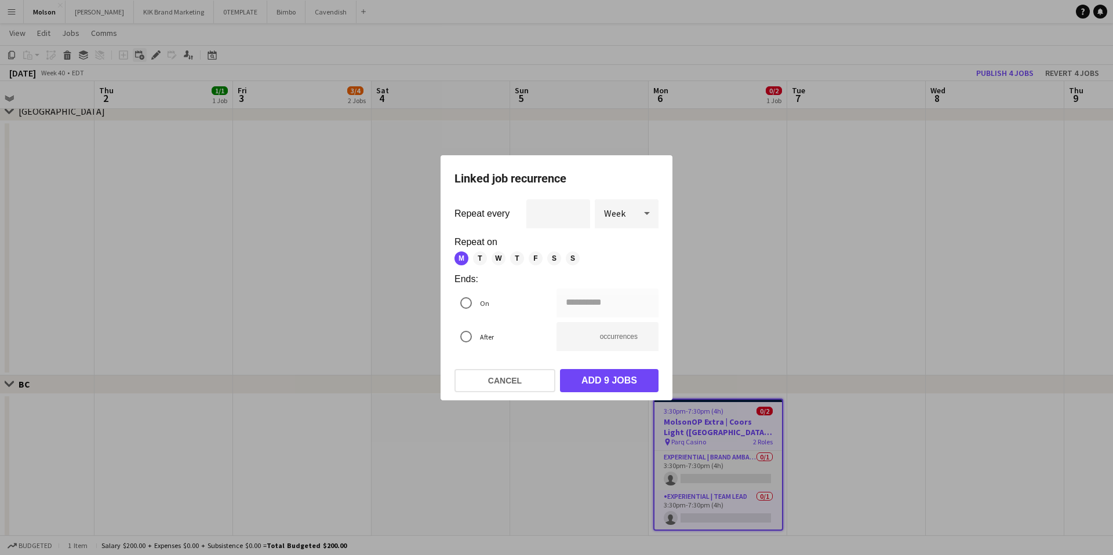
scroll to position [0, 0]
click at [534, 383] on button "Cancel" at bounding box center [505, 380] width 101 height 23
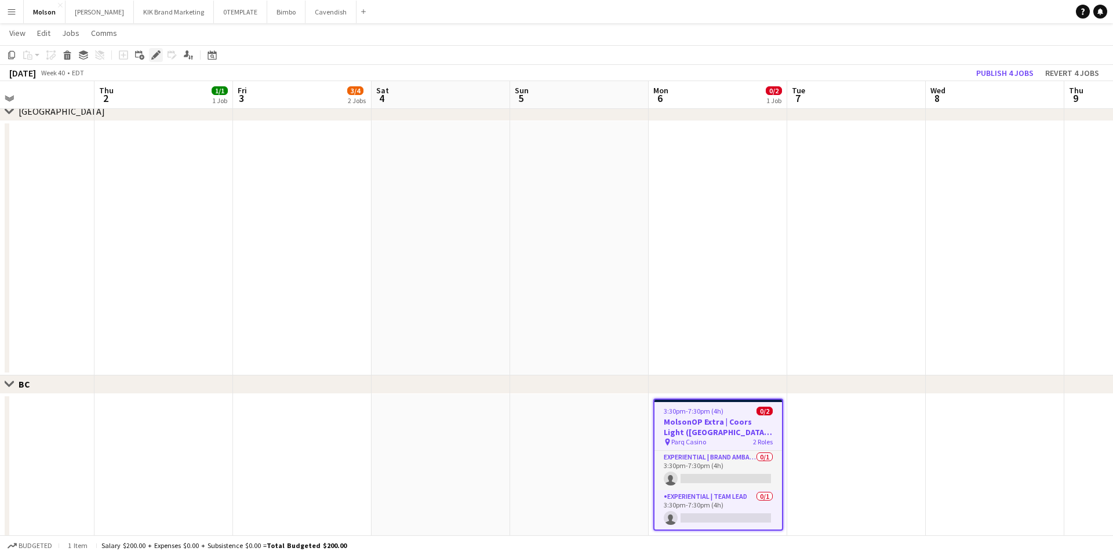
click at [151, 51] on icon "Edit" at bounding box center [155, 54] width 9 height 9
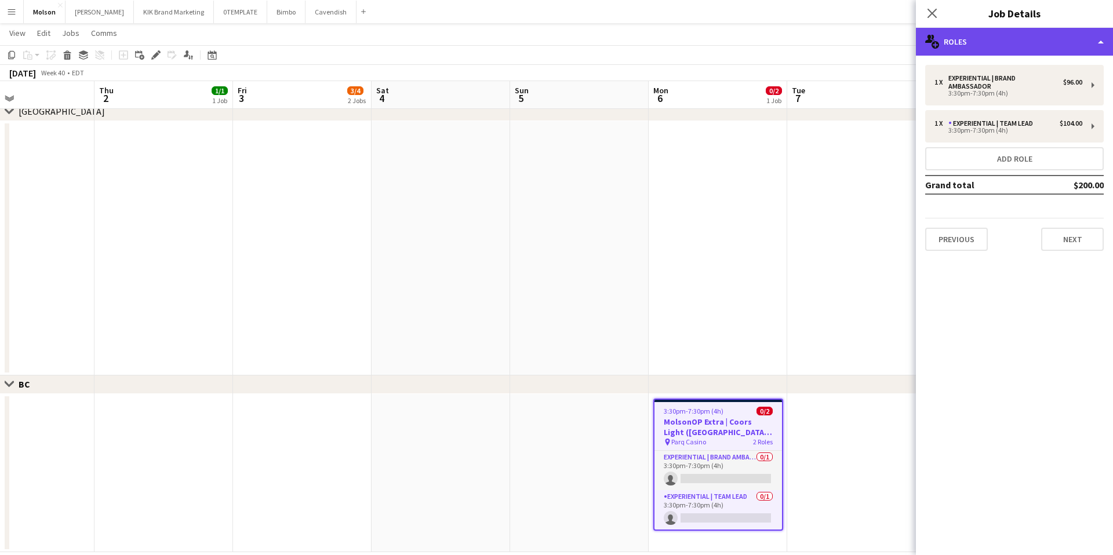
click at [1088, 35] on div "multiple-users-add Roles" at bounding box center [1014, 42] width 197 height 28
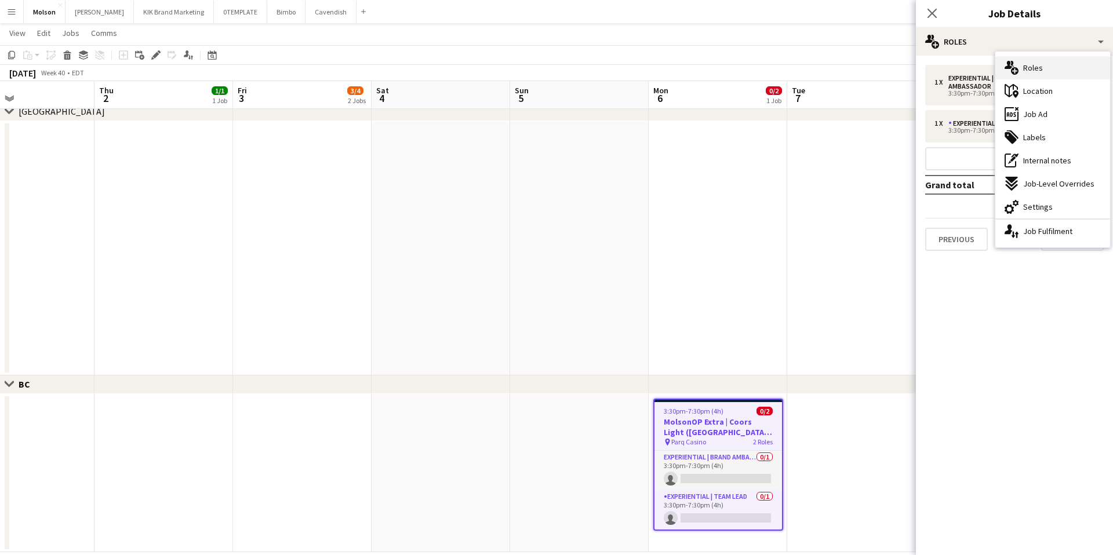
click at [1064, 71] on div "multiple-users-add Roles" at bounding box center [1052, 67] width 115 height 23
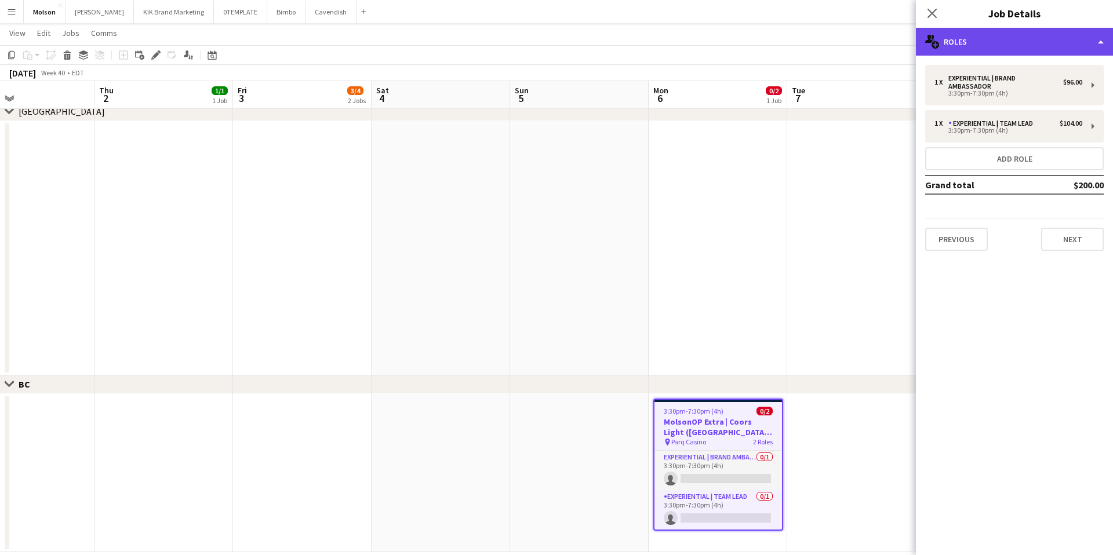
click at [1082, 43] on div "multiple-users-add Roles" at bounding box center [1014, 42] width 197 height 28
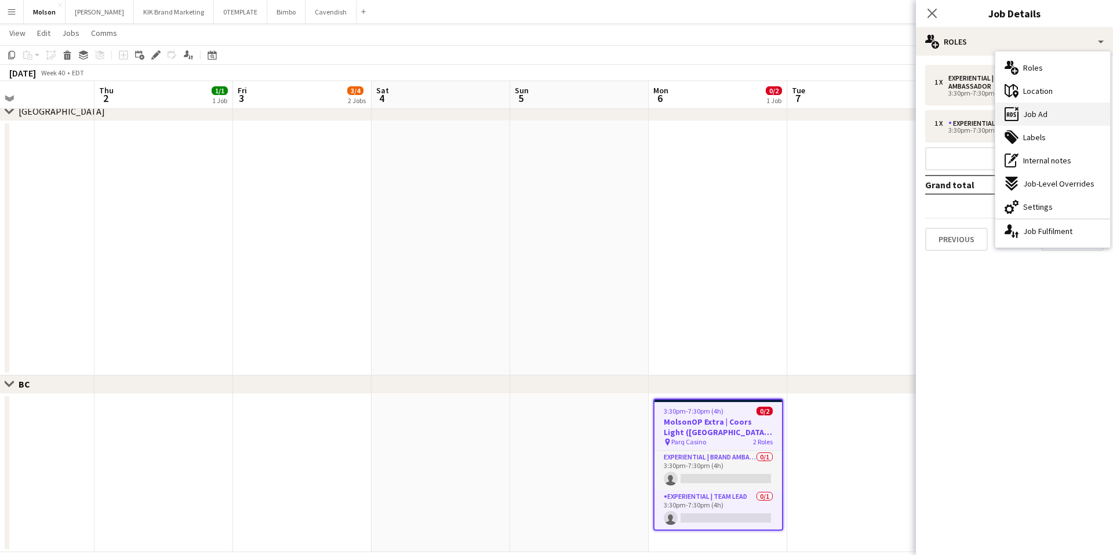
click at [1052, 119] on div "ads-window Job Ad" at bounding box center [1052, 114] width 115 height 23
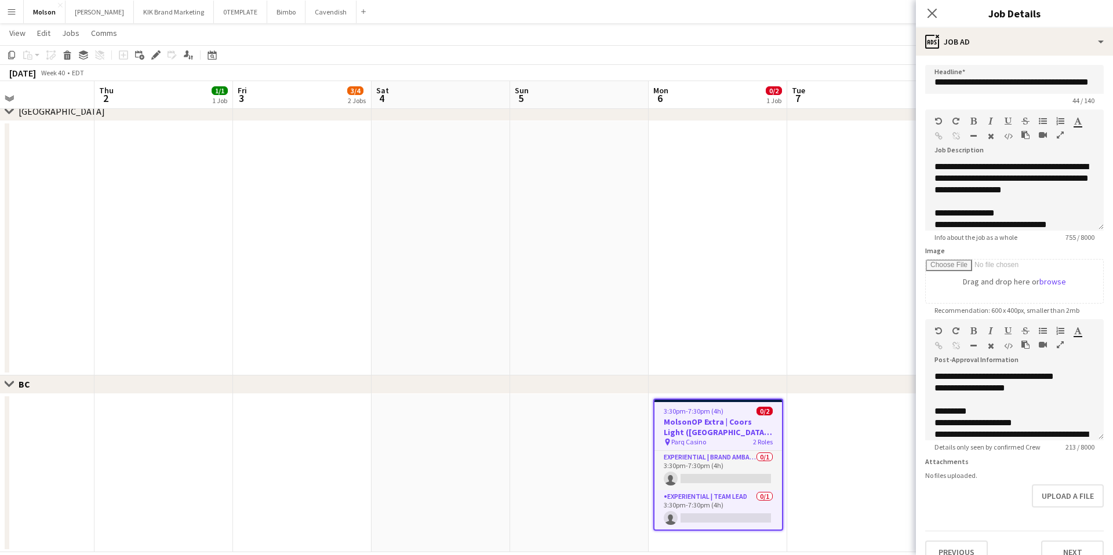
scroll to position [44, 0]
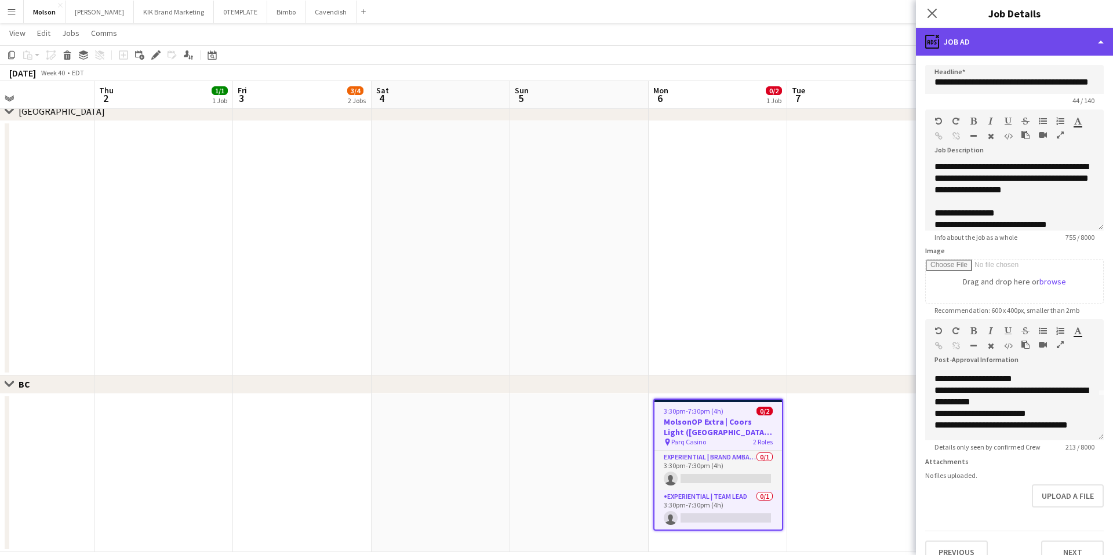
click at [1093, 38] on div "ads-window Job Ad" at bounding box center [1014, 42] width 197 height 28
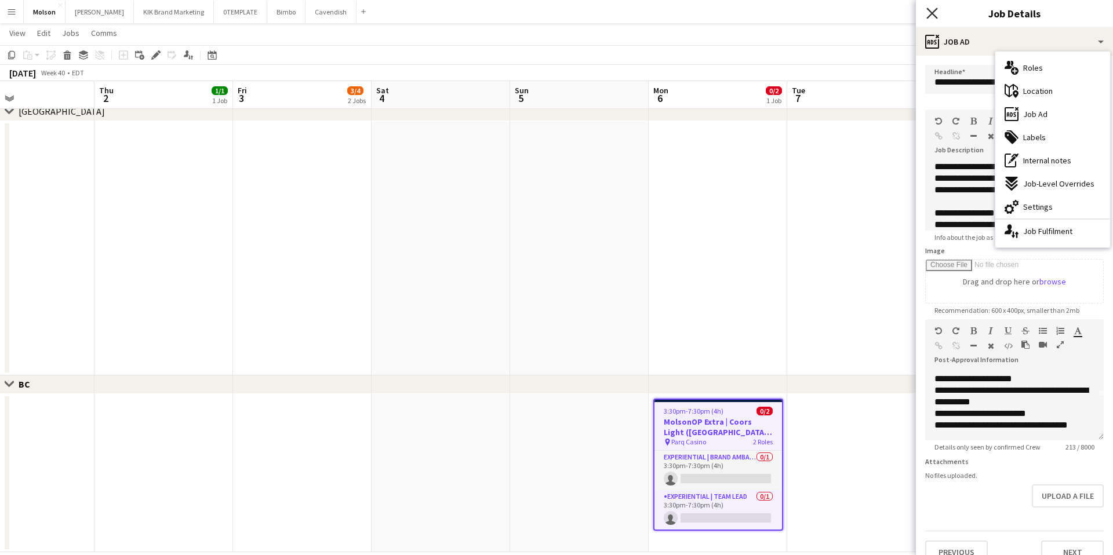
click at [930, 16] on icon "Close pop-in" at bounding box center [931, 13] width 11 height 11
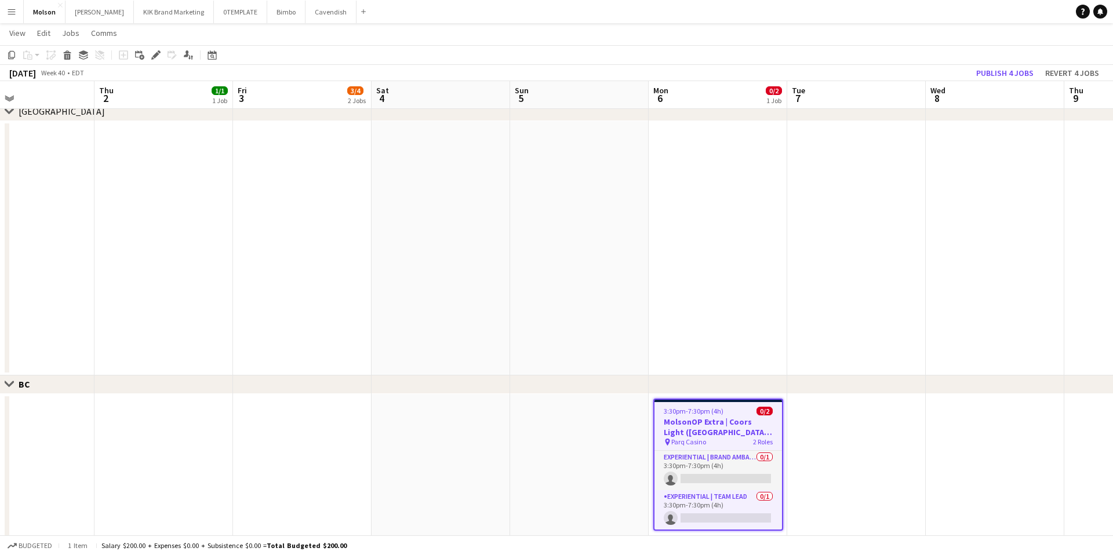
scroll to position [867, 0]
